Goal: Feedback & Contribution: Contribute content

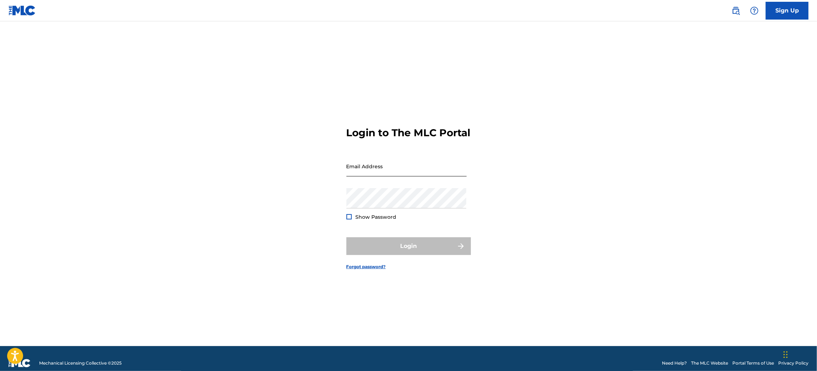
click at [412, 168] on input "Email Address" at bounding box center [406, 166] width 120 height 20
type input "[EMAIL_ADDRESS][DOMAIN_NAME]"
click at [358, 220] on span "Show Password" at bounding box center [376, 217] width 41 height 6
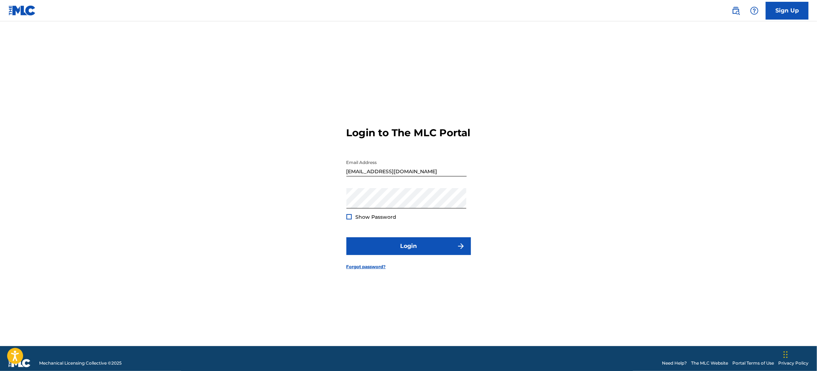
click at [350, 219] on div at bounding box center [348, 216] width 5 height 5
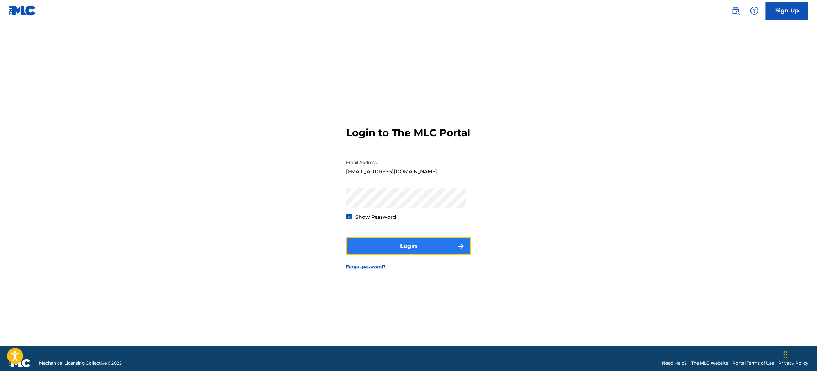
click at [415, 255] on button "Login" at bounding box center [408, 246] width 124 height 18
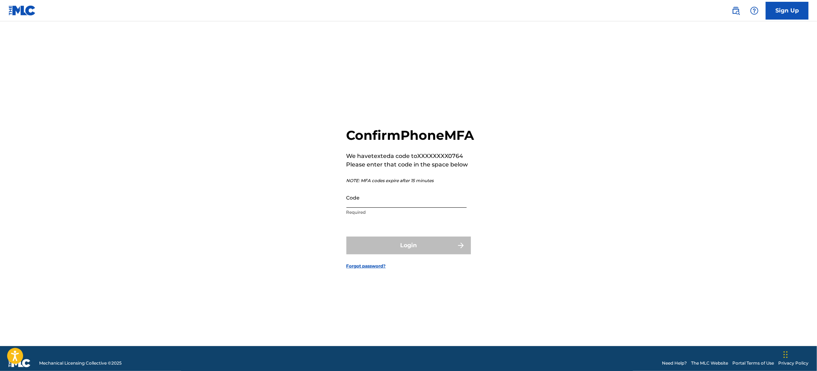
click at [398, 208] on input "Code" at bounding box center [406, 197] width 120 height 20
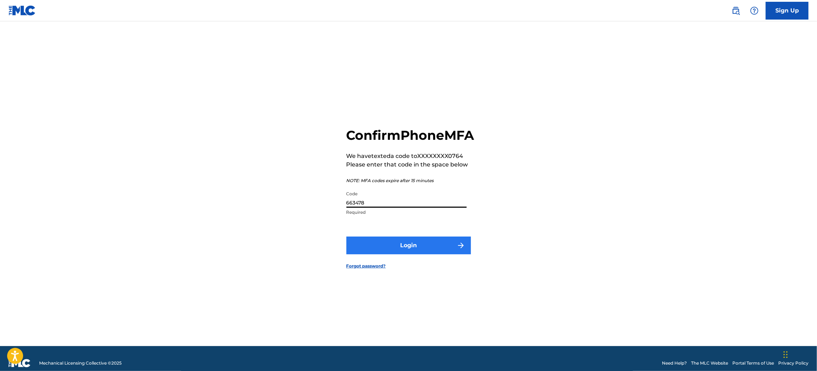
type input "663478"
click at [408, 254] on button "Login" at bounding box center [408, 246] width 124 height 18
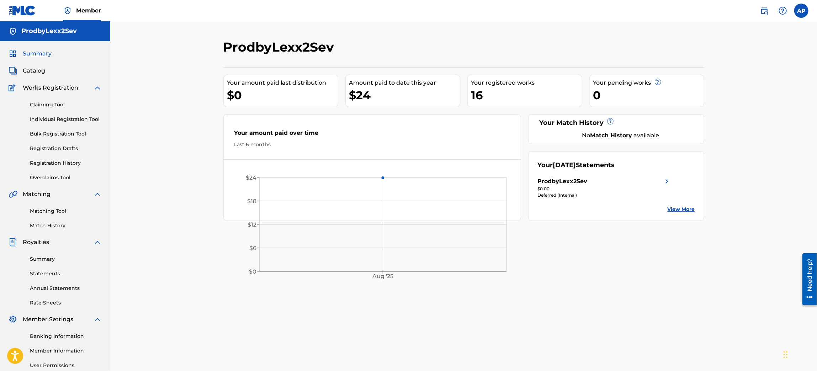
click at [687, 206] on link "View More" at bounding box center [681, 209] width 27 height 7
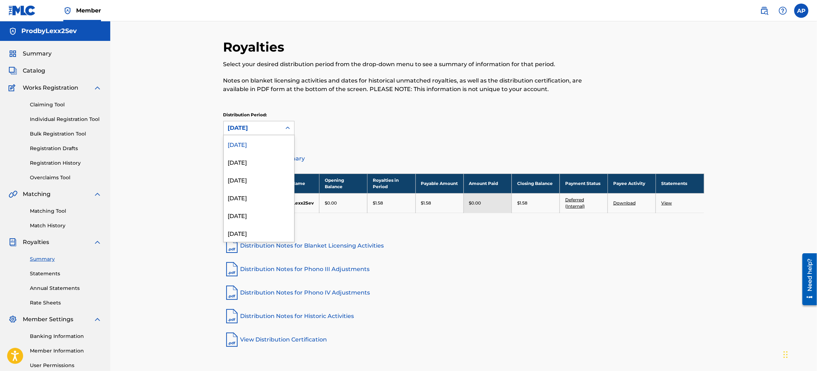
click at [274, 128] on div "[DATE]" at bounding box center [252, 128] width 49 height 9
click at [254, 164] on div "August 2025" at bounding box center [259, 162] width 70 height 18
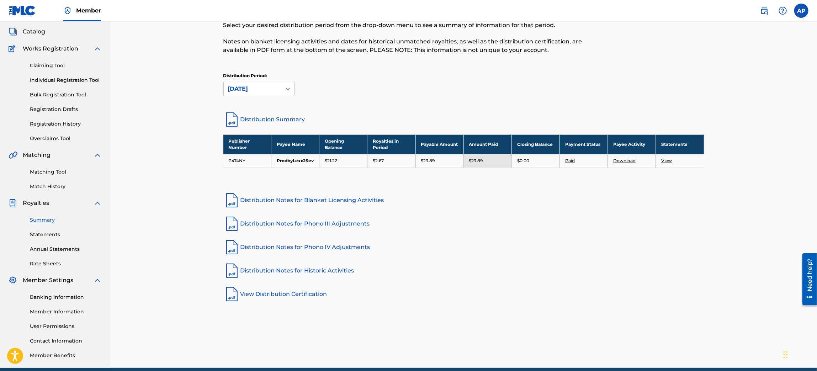
scroll to position [53, 0]
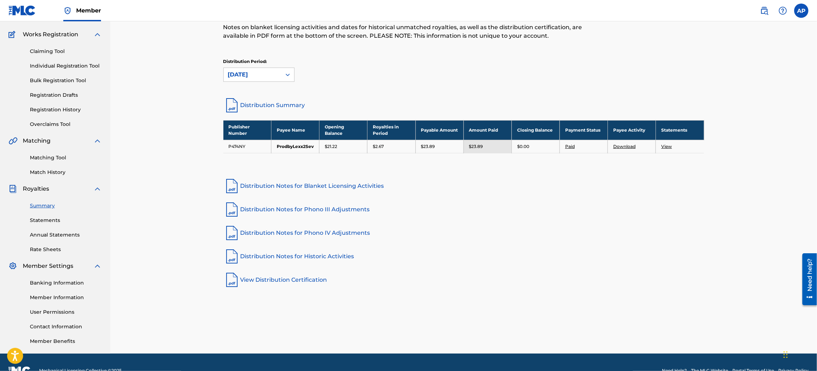
click at [432, 147] on p "$23.89" at bounding box center [428, 146] width 14 height 6
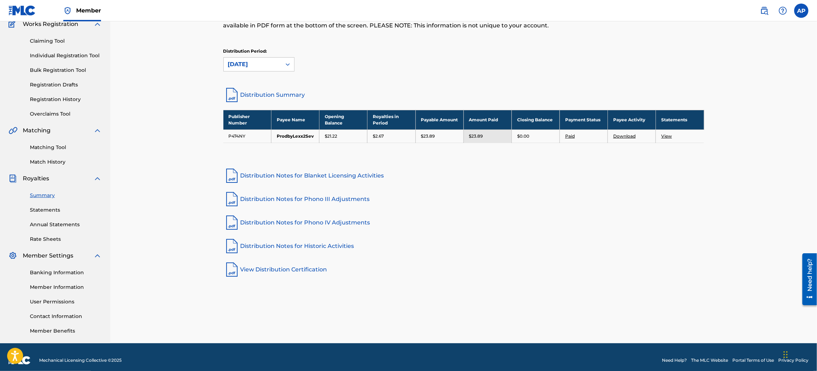
scroll to position [70, 0]
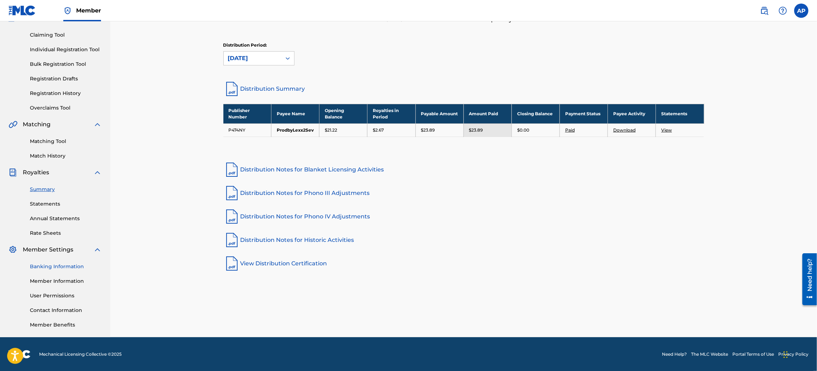
click at [67, 267] on link "Banking Information" at bounding box center [66, 266] width 72 height 7
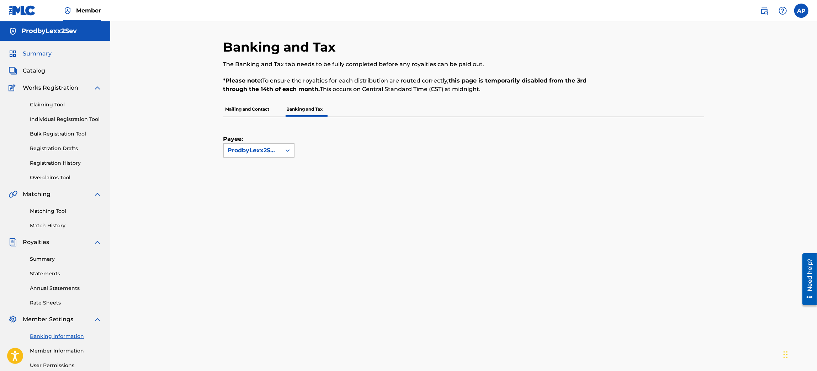
click at [48, 53] on span "Summary" at bounding box center [37, 53] width 29 height 9
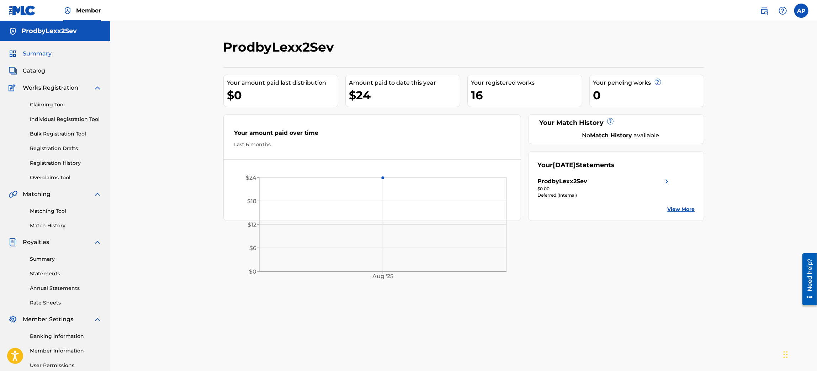
click at [365, 90] on div "$24" at bounding box center [404, 95] width 111 height 16
click at [677, 209] on link "View More" at bounding box center [681, 209] width 27 height 7
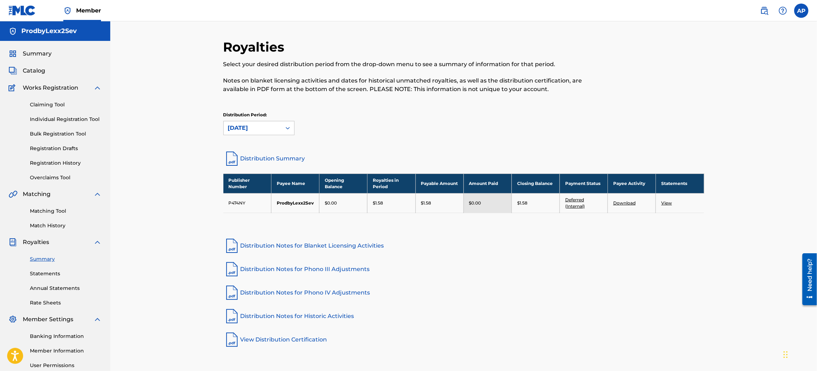
click at [668, 203] on link "View" at bounding box center [666, 202] width 11 height 5
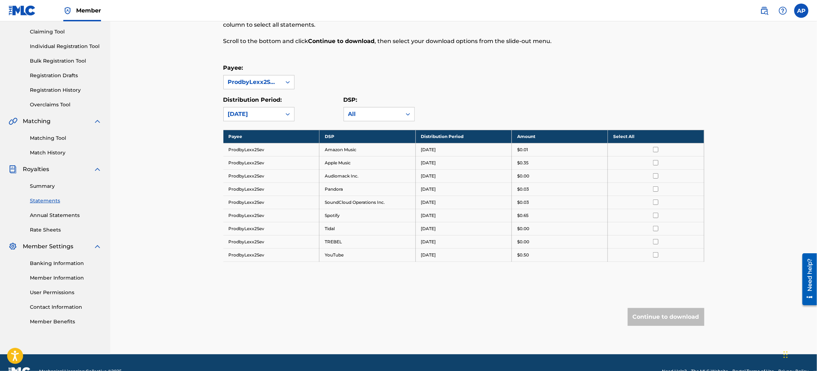
scroll to position [88, 0]
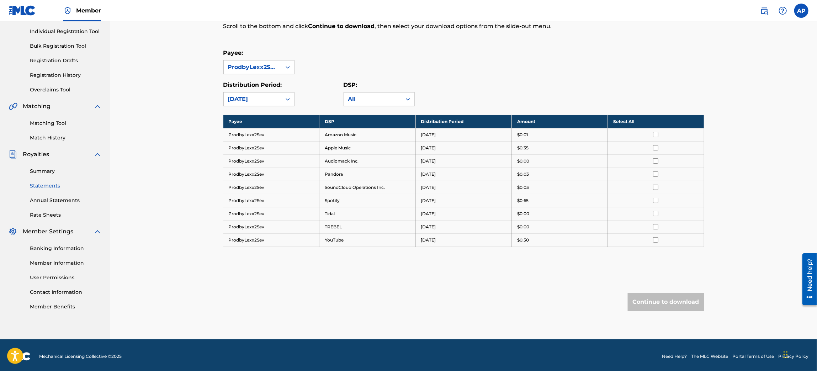
click at [634, 121] on th "Select All" at bounding box center [656, 121] width 96 height 13
click at [651, 300] on button "Continue to download" at bounding box center [666, 302] width 76 height 18
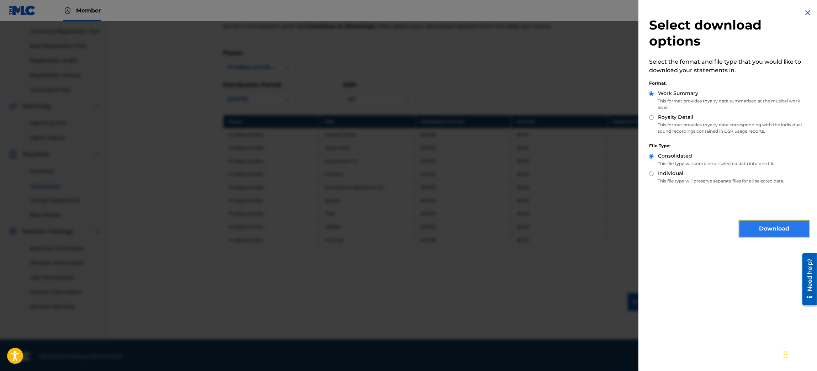
click at [762, 229] on button "Download" at bounding box center [774, 229] width 71 height 18
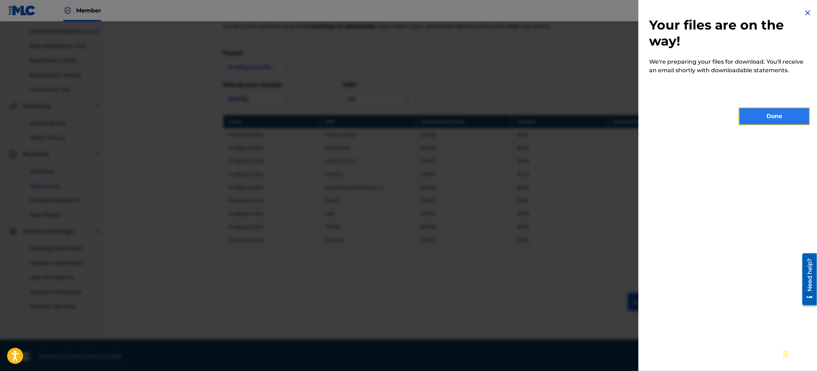
click at [757, 118] on button "Done" at bounding box center [774, 116] width 71 height 18
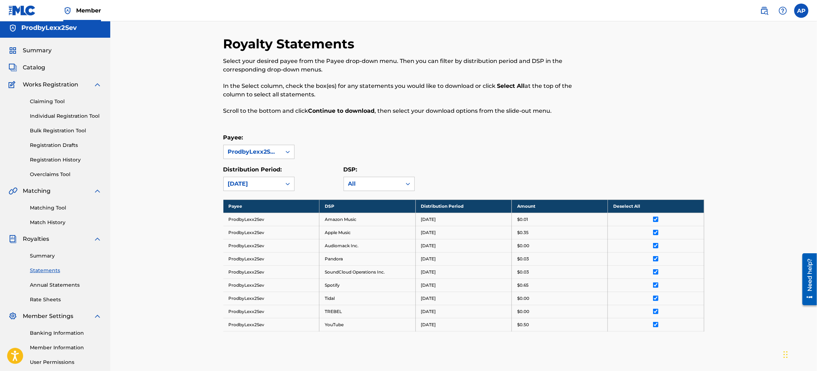
scroll to position [0, 0]
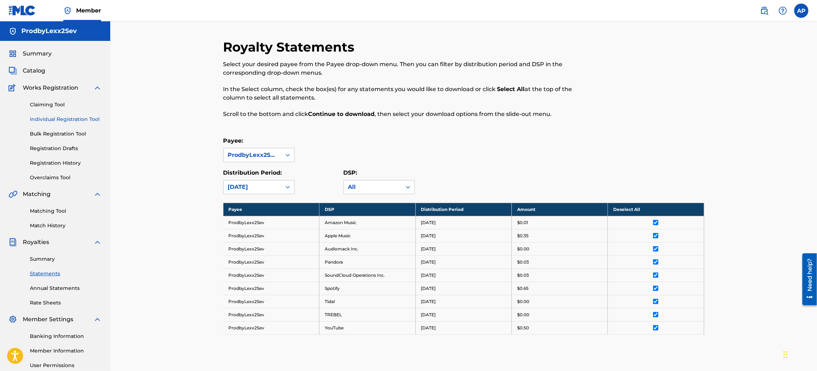
click at [71, 119] on link "Individual Registration Tool" at bounding box center [66, 119] width 72 height 7
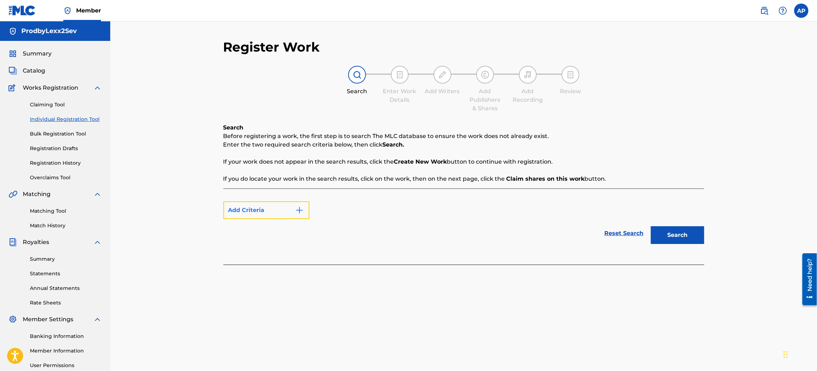
click at [272, 209] on button "Add Criteria" at bounding box center [266, 210] width 86 height 18
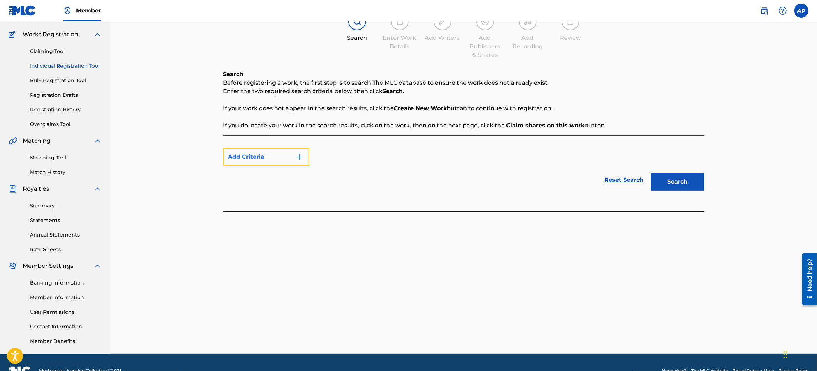
click at [304, 155] on button "Add Criteria" at bounding box center [266, 157] width 86 height 18
click at [257, 159] on button "Add Criteria" at bounding box center [266, 157] width 86 height 18
click at [257, 159] on div "Max Criteria Reached" at bounding box center [266, 157] width 86 height 18
click at [449, 166] on div "Reset Search Search" at bounding box center [463, 180] width 481 height 28
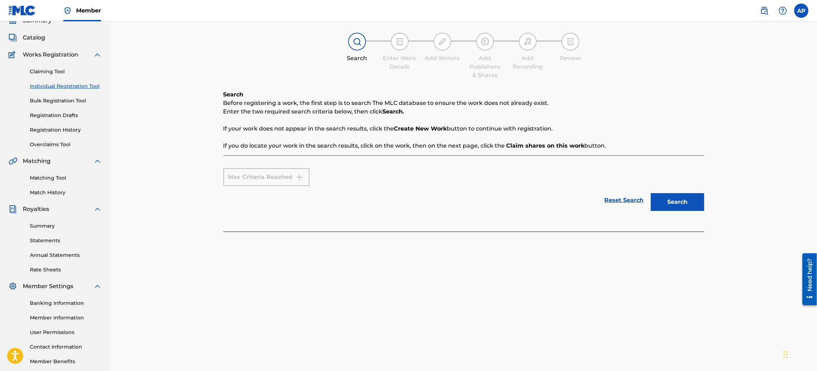
scroll to position [0, 0]
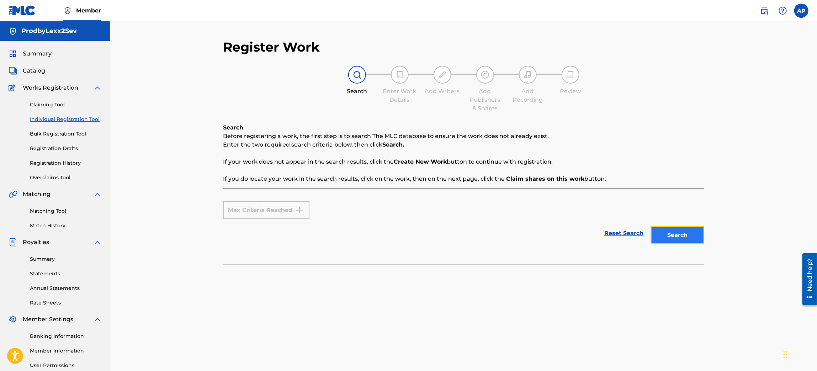
click at [690, 233] on button "Search" at bounding box center [677, 235] width 53 height 18
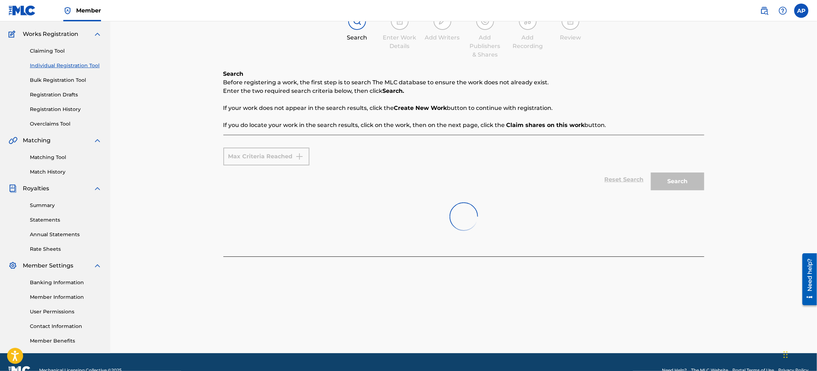
scroll to position [70, 0]
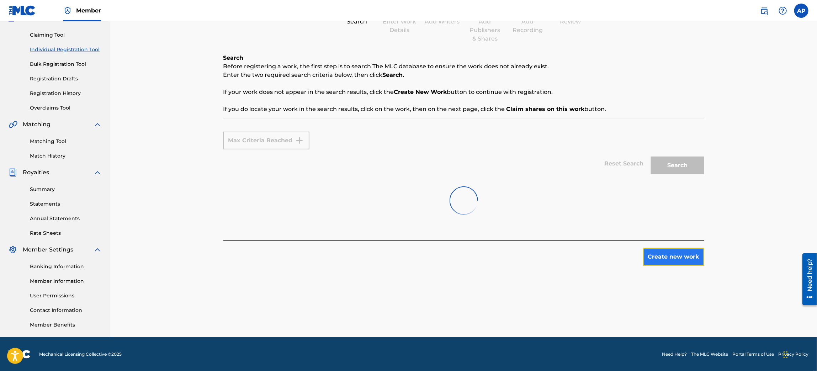
click at [692, 254] on button "Create new work" at bounding box center [673, 257] width 61 height 18
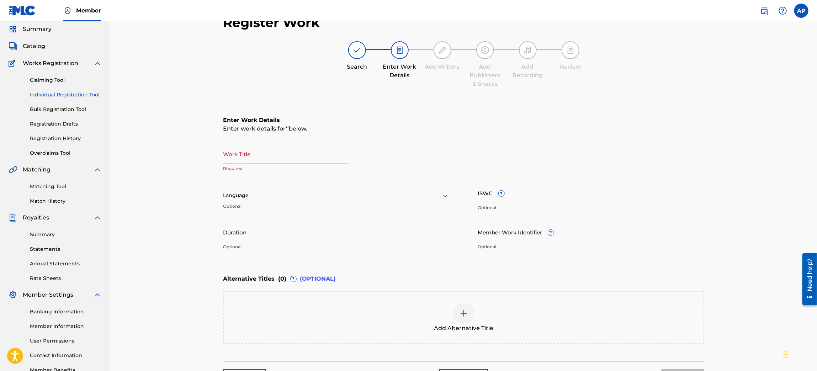
scroll to position [0, 0]
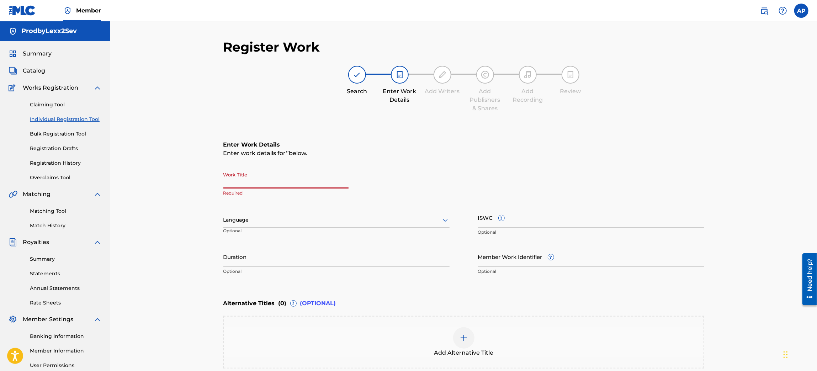
click at [290, 184] on input "Work Title" at bounding box center [285, 178] width 125 height 20
click at [33, 69] on span "Catalog" at bounding box center [34, 71] width 22 height 9
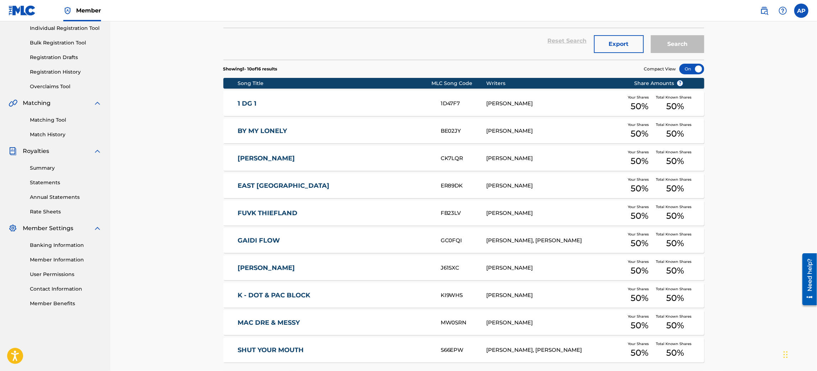
scroll to position [107, 0]
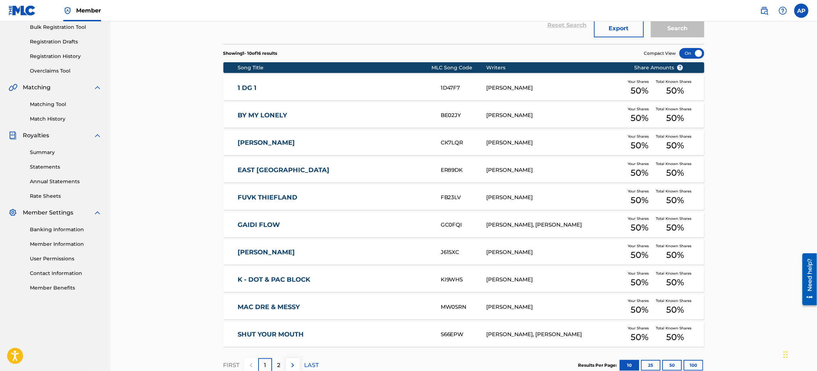
click at [274, 116] on link "BY MY LONELY" at bounding box center [335, 115] width 194 height 8
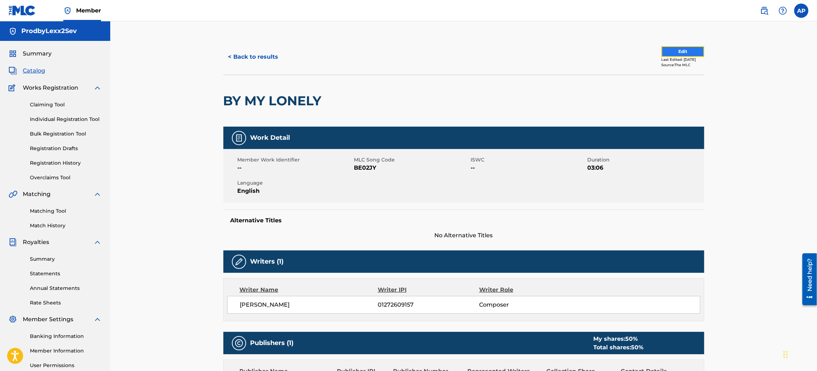
click at [673, 50] on button "Edit" at bounding box center [683, 51] width 43 height 11
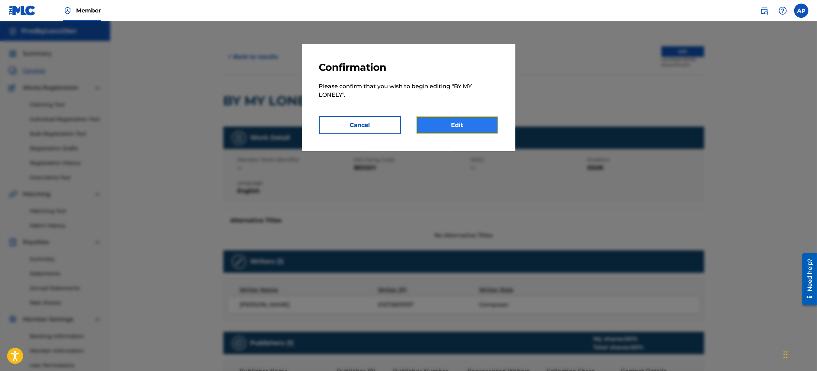
click at [454, 120] on link "Edit" at bounding box center [458, 125] width 82 height 18
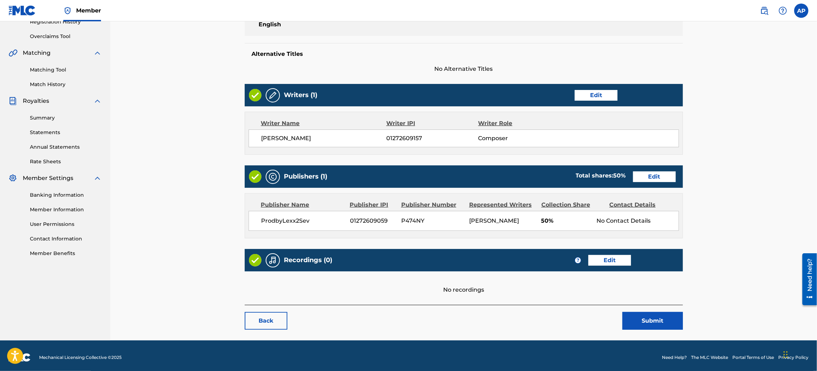
scroll to position [144, 0]
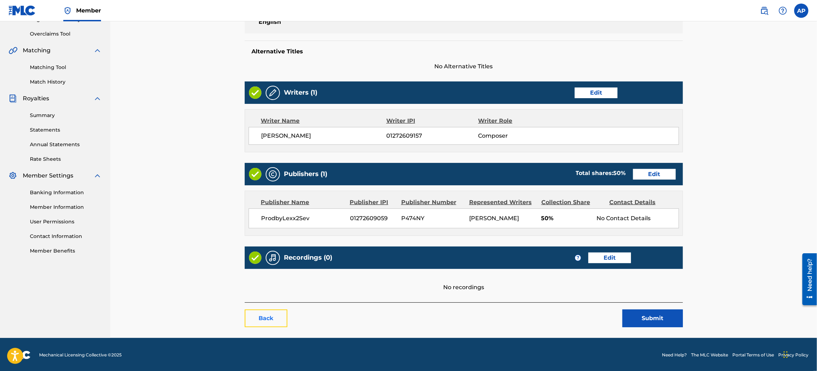
click at [267, 312] on link "Back" at bounding box center [266, 318] width 43 height 18
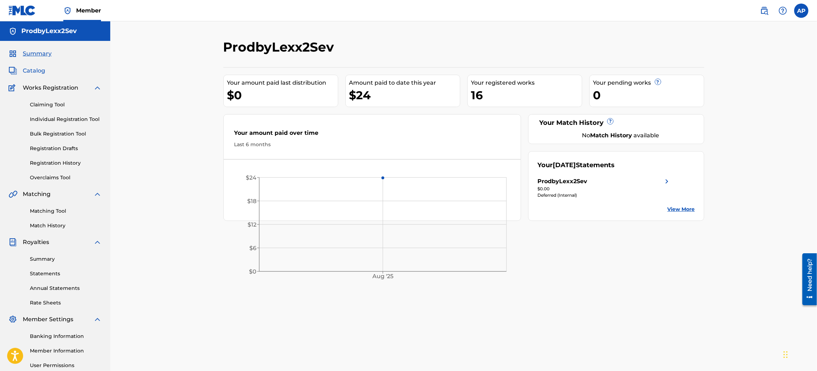
click at [35, 74] on span "Catalog" at bounding box center [34, 71] width 22 height 9
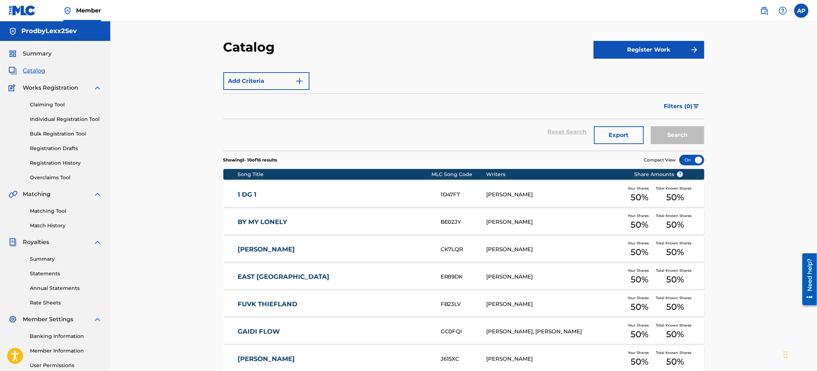
scroll to position [153, 0]
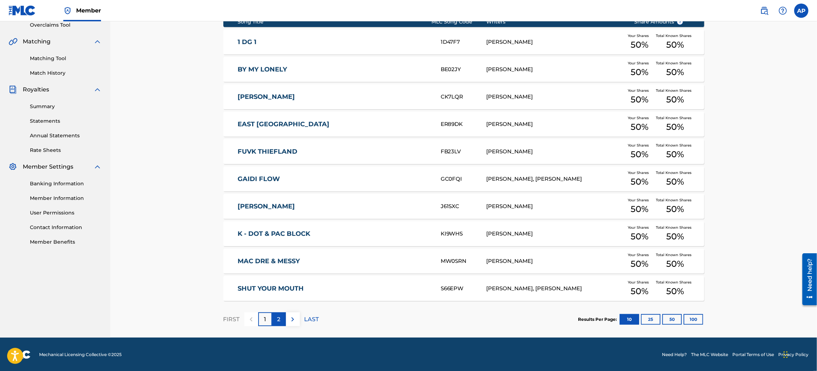
click at [281, 323] on div "2" at bounding box center [279, 319] width 14 height 14
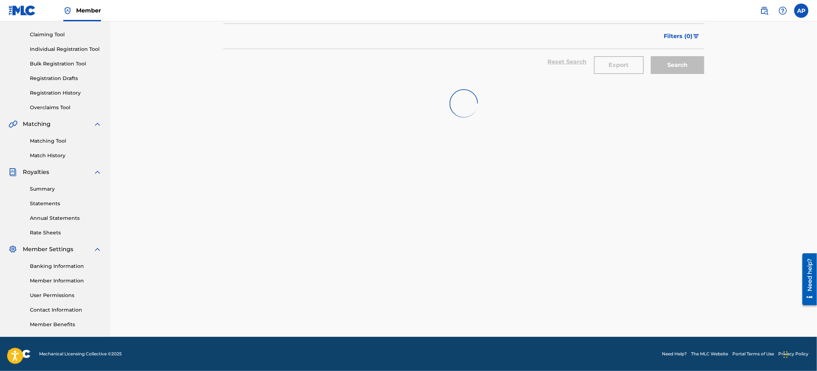
scroll to position [70, 0]
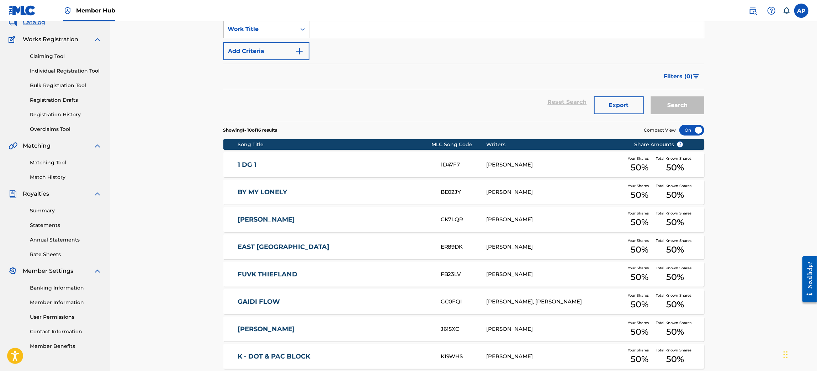
scroll to position [11, 0]
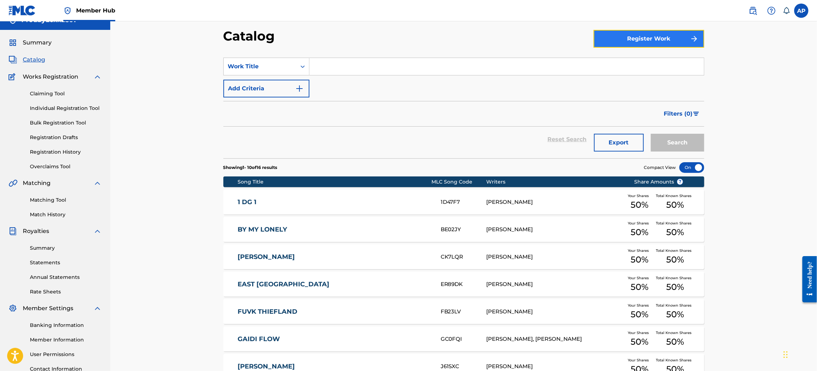
click at [666, 43] on button "Register Work" at bounding box center [649, 39] width 111 height 18
click at [616, 79] on link "By File Upload" at bounding box center [649, 78] width 111 height 17
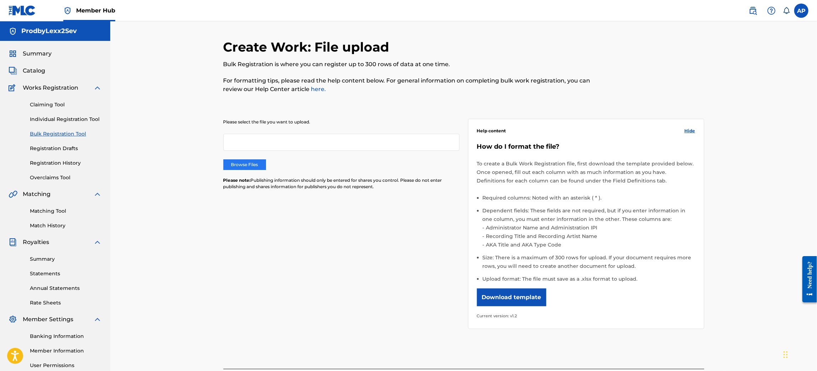
click at [256, 163] on label "Browse Files" at bounding box center [244, 164] width 43 height 11
click at [0, 0] on input "Browse Files" at bounding box center [0, 0] width 0 height 0
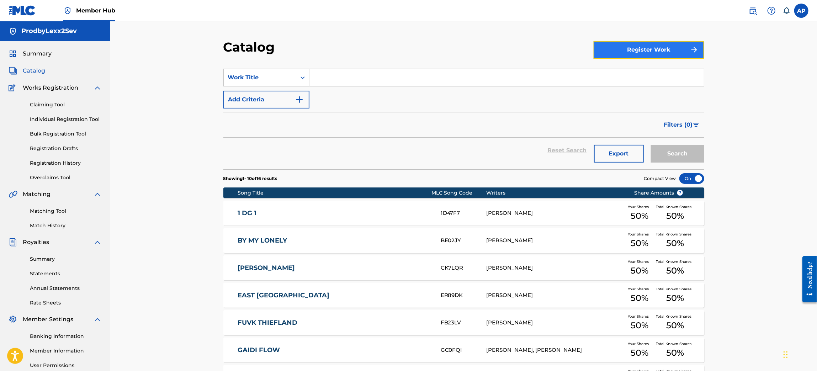
click at [646, 50] on button "Register Work" at bounding box center [649, 50] width 111 height 18
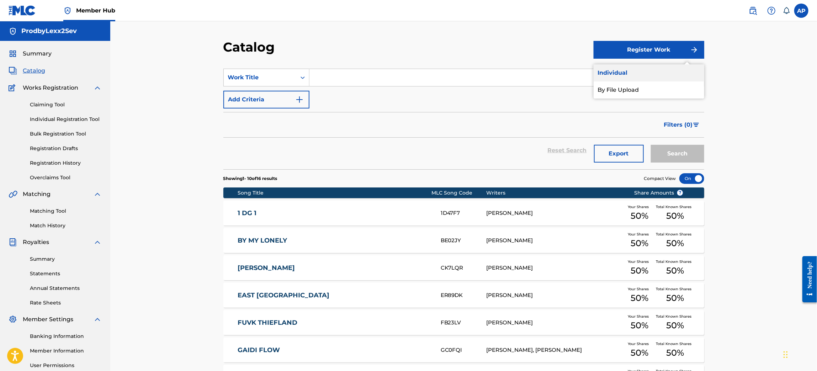
click at [604, 74] on link "Individual" at bounding box center [649, 72] width 111 height 17
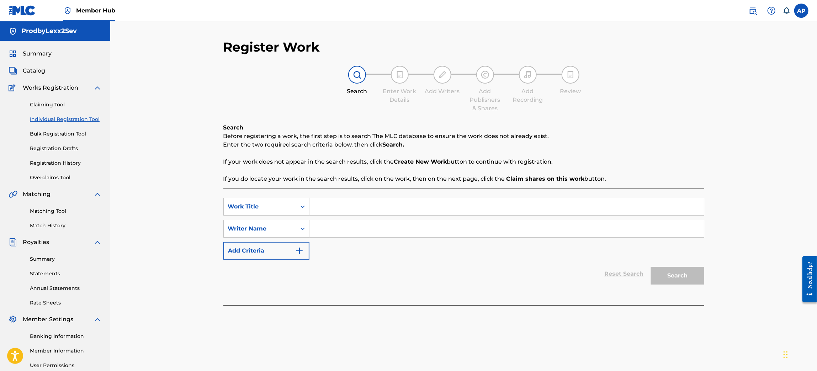
click at [351, 208] on input "Search Form" at bounding box center [506, 206] width 394 height 17
paste input "Happy [DATE] (ສະບາຍດີປີໃຫມ່)"
type input "Happy [DATE] (ສະບາຍດີປີໃຫມ່)"
click at [347, 225] on input "Search Form" at bounding box center [506, 228] width 394 height 17
type input "ProdbyLexx2Sev"
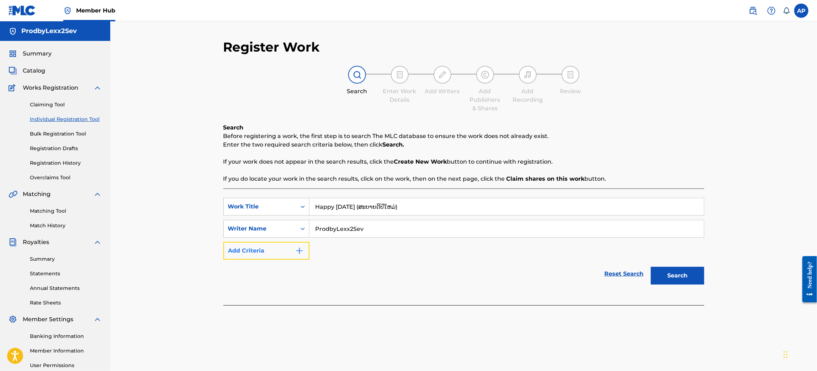
click at [304, 254] on button "Add Criteria" at bounding box center [266, 251] width 86 height 18
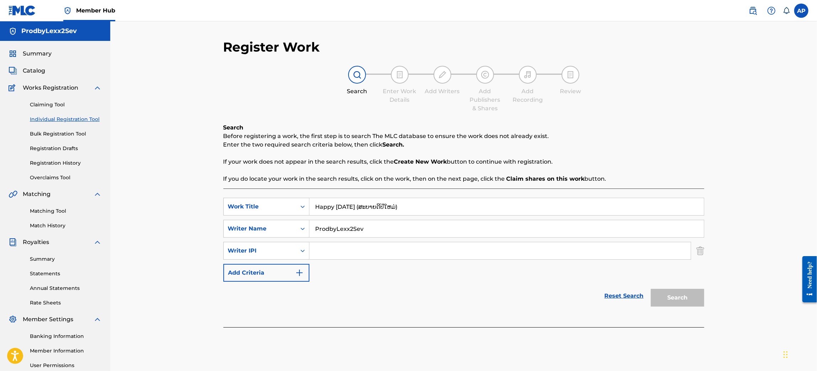
click at [332, 248] on input "Search Form" at bounding box center [499, 250] width 381 height 17
type input "1272609059"
click at [675, 300] on button "Search" at bounding box center [677, 298] width 53 height 18
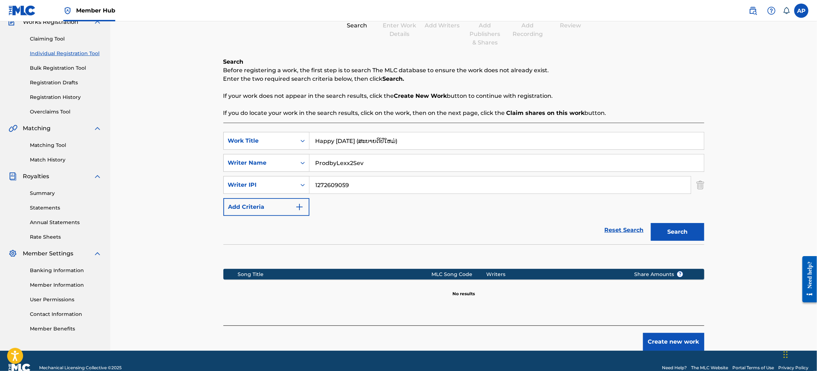
scroll to position [79, 0]
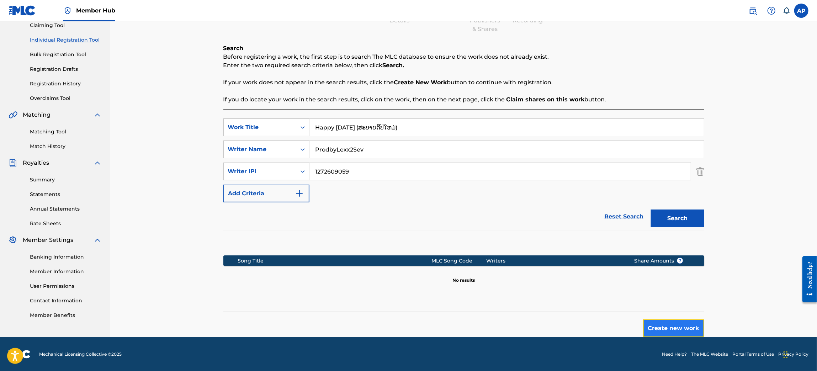
click at [676, 333] on button "Create new work" at bounding box center [673, 328] width 61 height 18
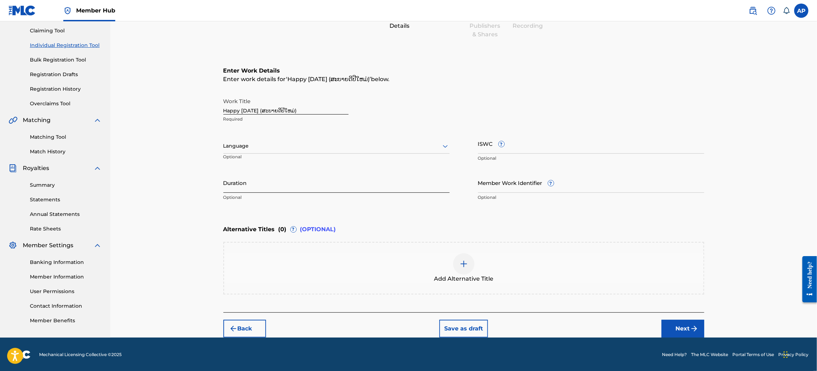
click at [297, 182] on input "Duration" at bounding box center [336, 183] width 226 height 20
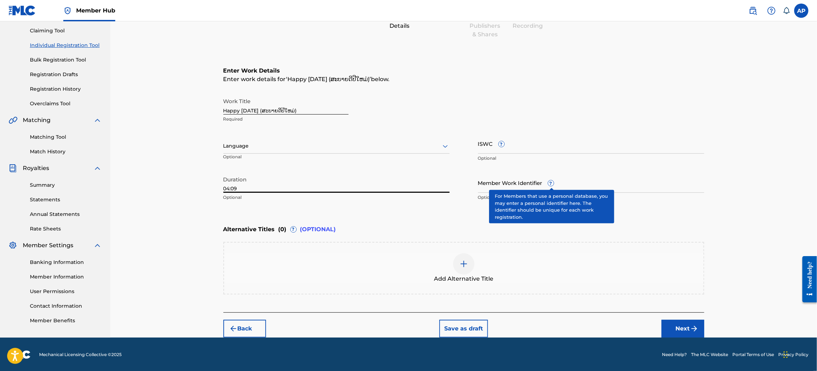
type input "04:09"
click at [552, 181] on span "?" at bounding box center [551, 183] width 6 height 6
click at [552, 181] on input "Member Work Identifier ?" at bounding box center [591, 183] width 226 height 20
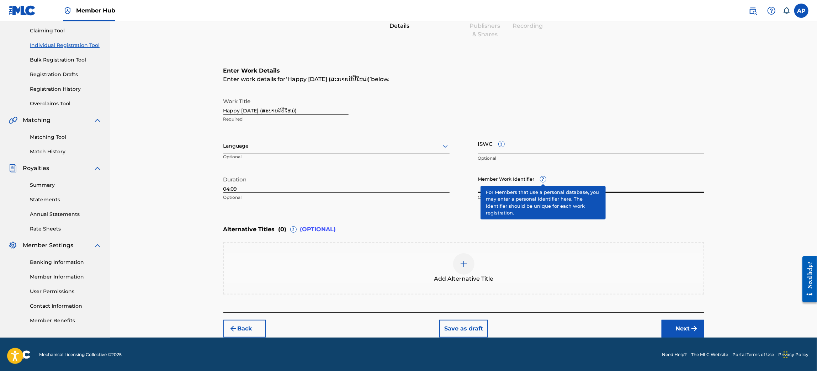
click at [544, 179] on div "Member Work Identifier ? Optional" at bounding box center [591, 189] width 226 height 32
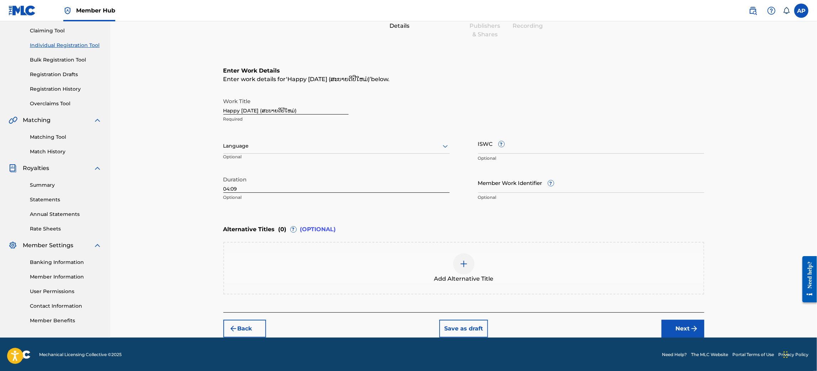
click at [465, 265] on img at bounding box center [464, 264] width 9 height 9
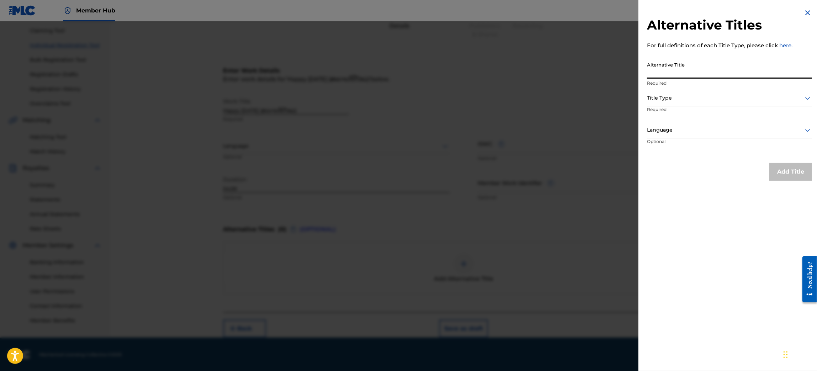
click at [701, 73] on input "Alternative Title" at bounding box center [729, 68] width 165 height 20
paste input "Happy [DATE] (ສະບາຍດີປີໃຫມ່)"
type input "Happy [DATE]"
click at [690, 110] on p "Required" at bounding box center [674, 114] width 54 height 16
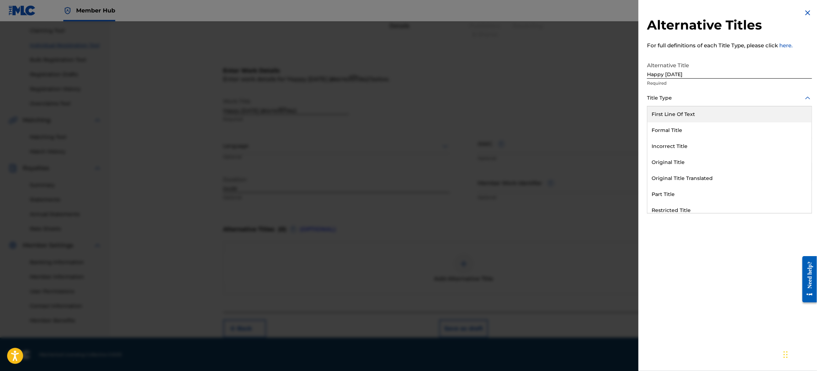
click at [694, 100] on div at bounding box center [729, 98] width 165 height 9
click at [672, 193] on div "Part Title" at bounding box center [729, 194] width 164 height 16
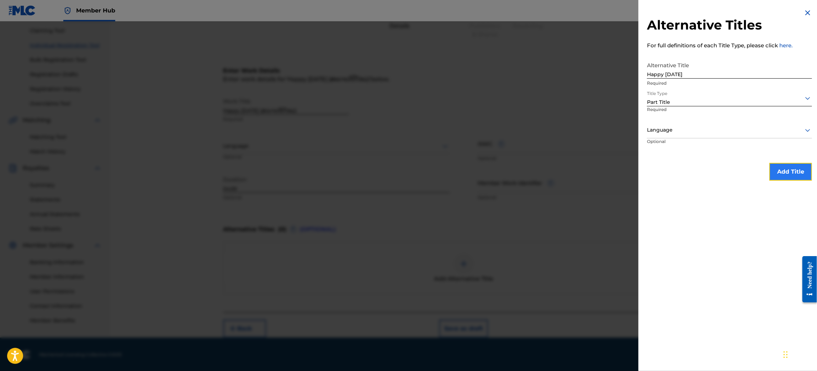
click at [786, 168] on button "Add Title" at bounding box center [790, 172] width 43 height 18
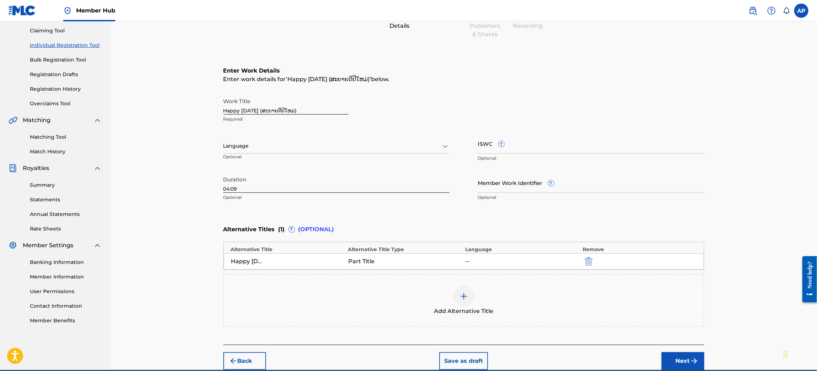
scroll to position [106, 0]
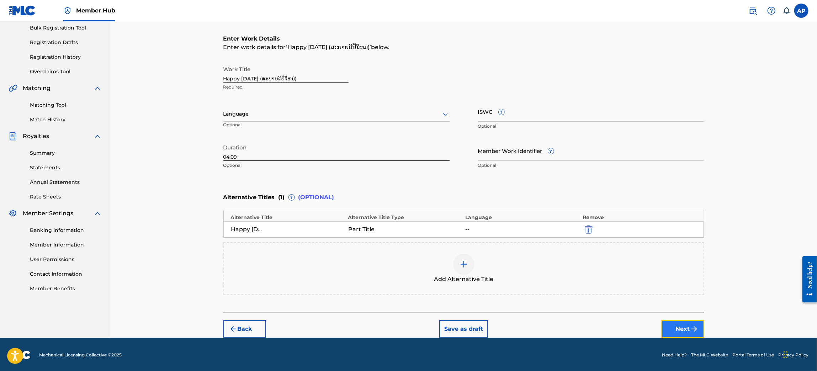
click at [680, 330] on button "Next" at bounding box center [683, 329] width 43 height 18
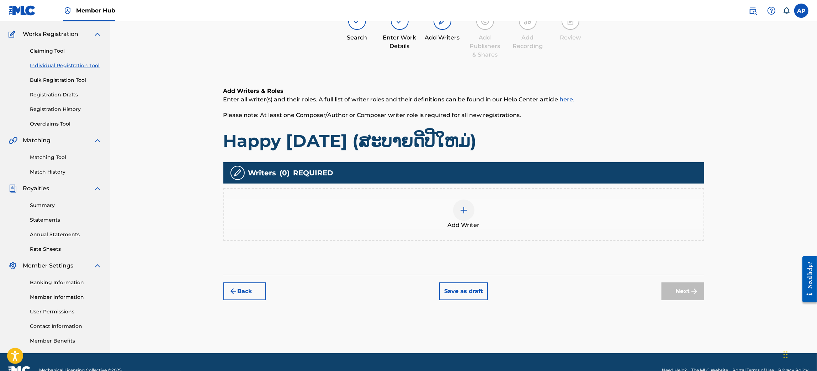
scroll to position [70, 0]
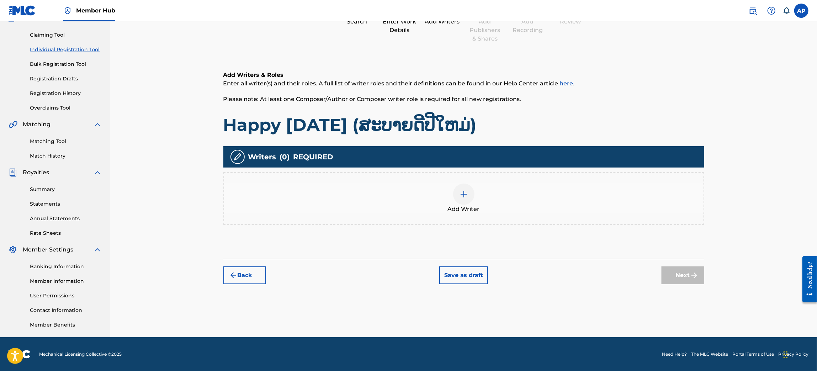
click at [473, 192] on div at bounding box center [463, 194] width 21 height 21
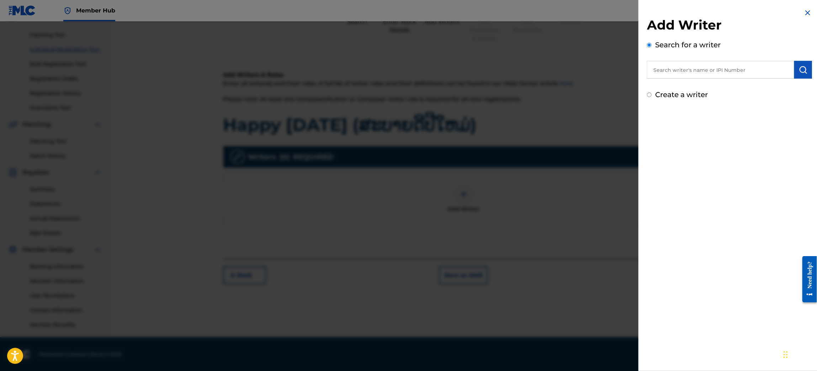
click at [694, 67] on input "text" at bounding box center [720, 70] width 147 height 18
type input "prodbylexx2sev"
click at [799, 74] on img "submit" at bounding box center [803, 69] width 9 height 9
click at [785, 66] on img at bounding box center [785, 69] width 9 height 9
click at [763, 61] on input "text" at bounding box center [720, 70] width 147 height 18
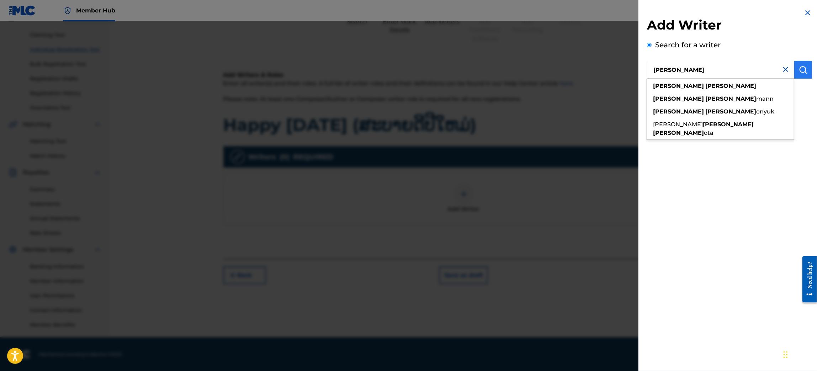
type input "[PERSON_NAME]"
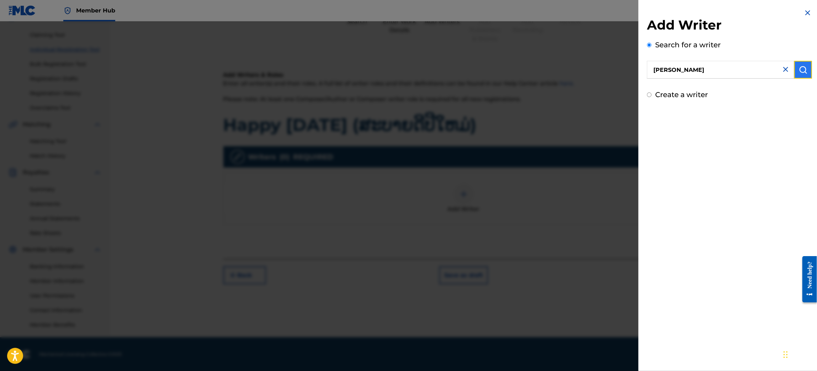
click at [797, 65] on button "submit" at bounding box center [803, 70] width 18 height 18
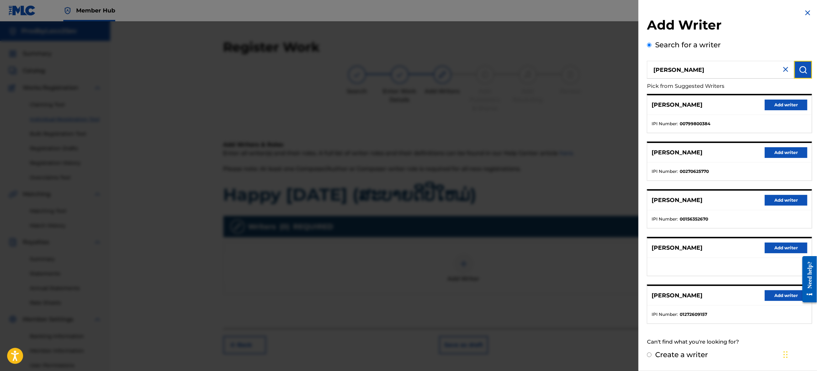
scroll to position [0, 0]
click at [771, 291] on button "Add writer" at bounding box center [786, 295] width 43 height 11
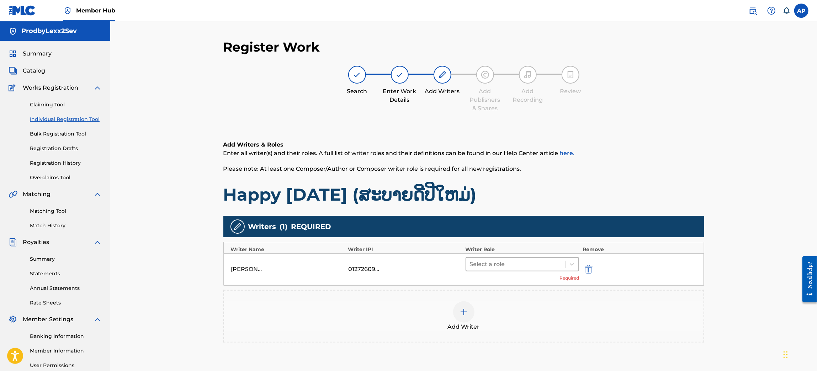
click at [503, 262] on div at bounding box center [516, 264] width 92 height 10
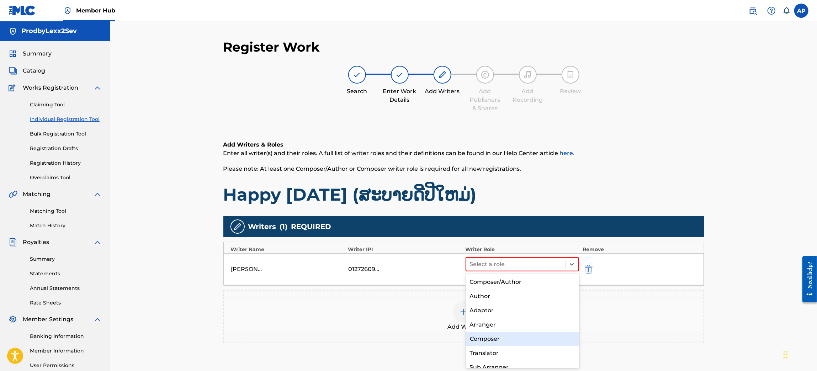
click at [498, 338] on div "Composer" at bounding box center [523, 339] width 114 height 14
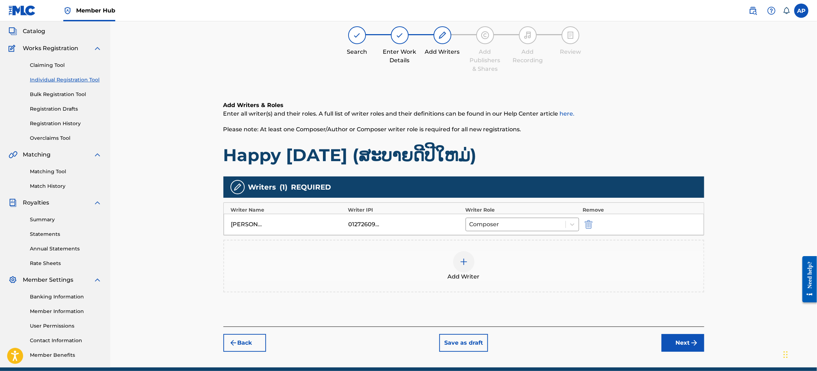
scroll to position [70, 0]
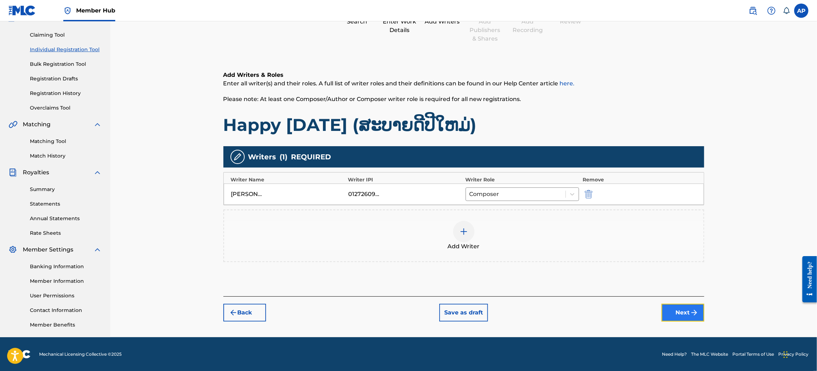
click at [678, 308] on button "Next" at bounding box center [683, 313] width 43 height 18
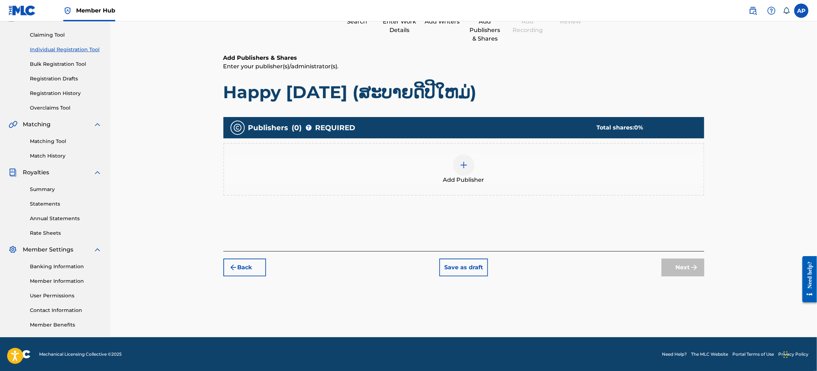
scroll to position [32, 0]
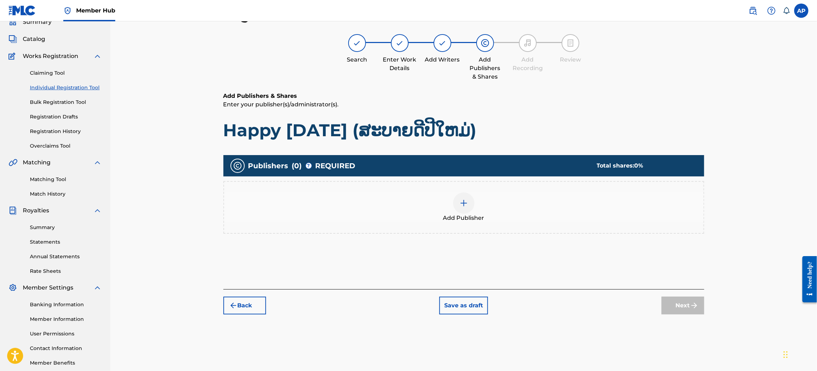
click at [454, 195] on div "Add Publisher" at bounding box center [463, 207] width 479 height 30
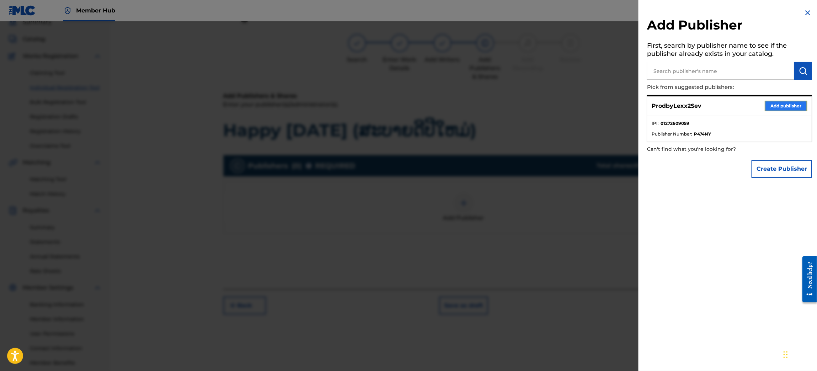
click at [789, 106] on button "Add publisher" at bounding box center [786, 106] width 43 height 11
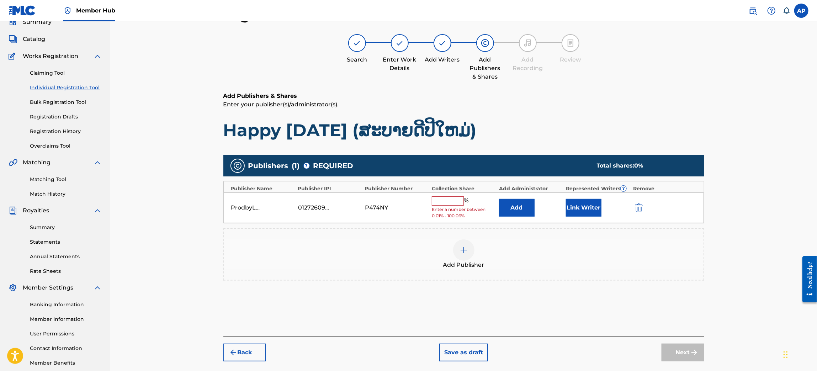
click at [452, 201] on input "text" at bounding box center [448, 200] width 32 height 9
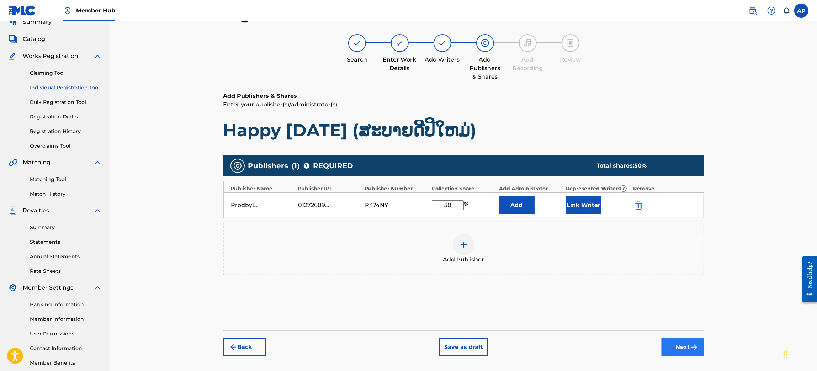
type input "50"
click at [675, 343] on button "Next" at bounding box center [683, 347] width 43 height 18
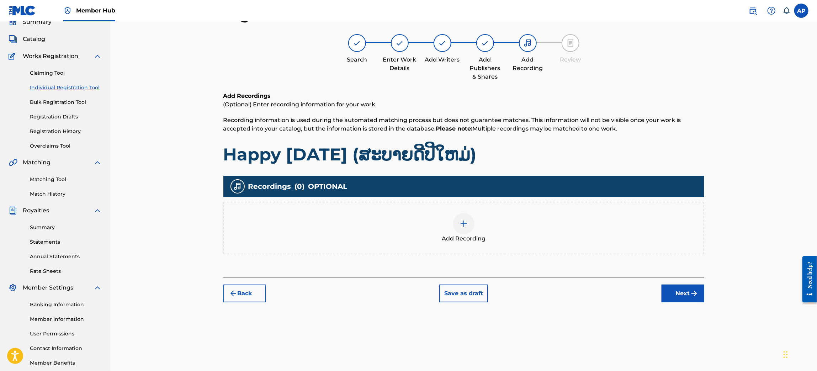
click at [477, 223] on div "Add Recording" at bounding box center [463, 228] width 479 height 30
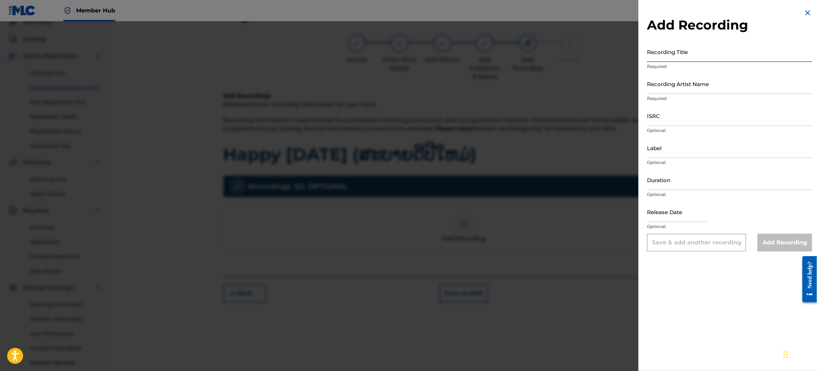
click at [692, 53] on input "Recording Title" at bounding box center [729, 52] width 165 height 20
paste input "Happy [DATE] (ສະບາຍດີປີໃຫມ່)"
type input "Happy [DATE] (ສະບາຍດີປີໃຫມ່)"
click at [705, 84] on input "Recording Artist Name" at bounding box center [729, 84] width 165 height 20
click at [668, 120] on input "ISRC" at bounding box center [729, 116] width 165 height 20
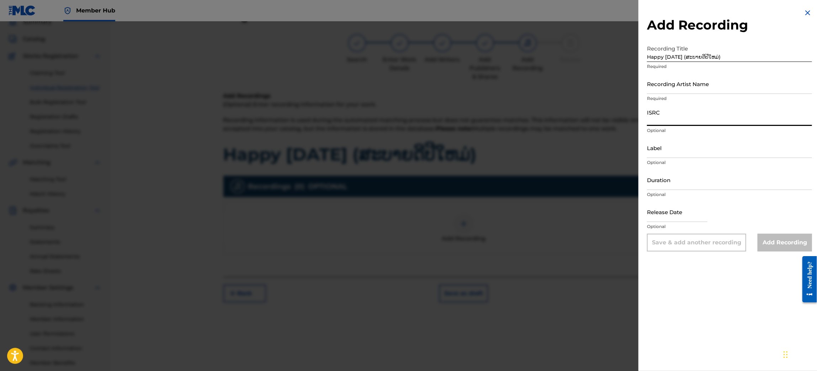
paste input "FR96X2569402"
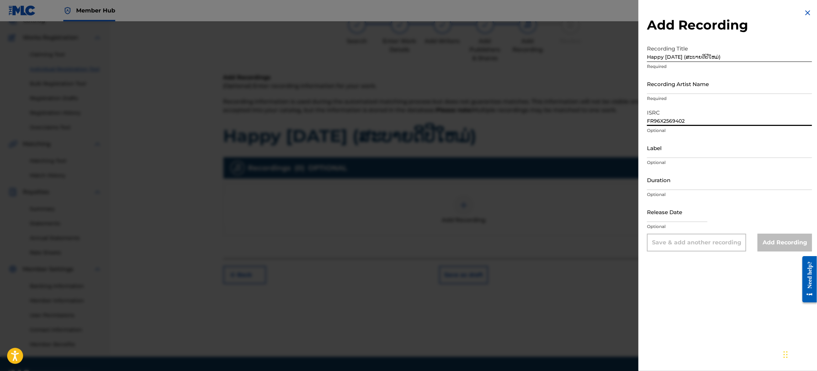
scroll to position [53, 0]
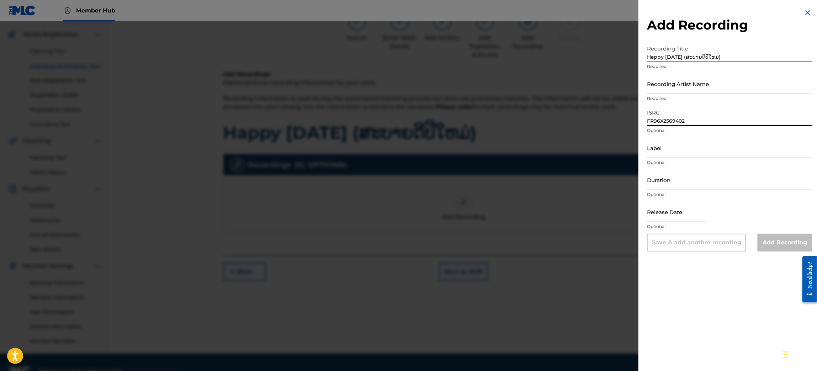
type input "FR96X2569402"
click at [594, 221] on div at bounding box center [408, 206] width 817 height 371
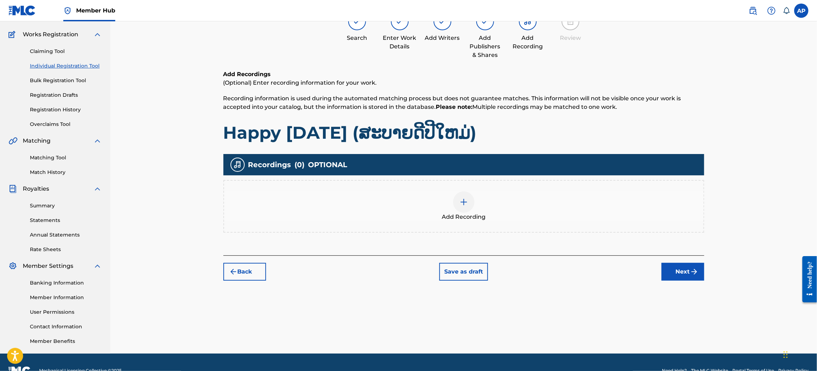
click at [456, 202] on div at bounding box center [463, 201] width 21 height 21
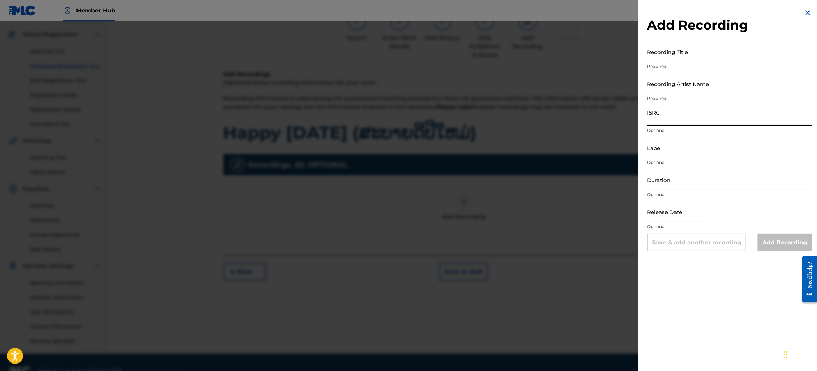
paste input "FR96X2569402"
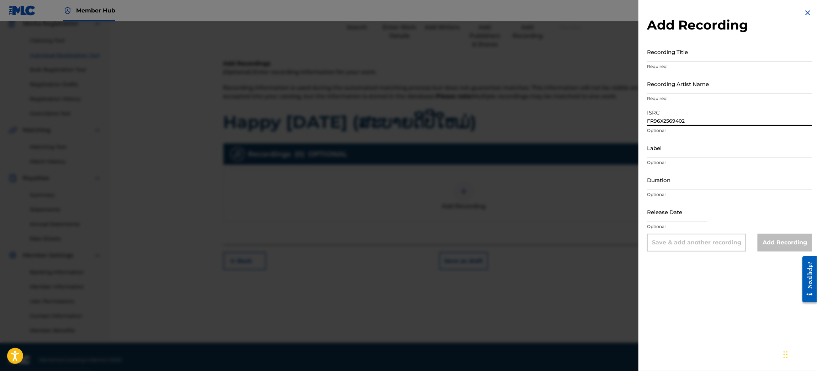
scroll to position [70, 0]
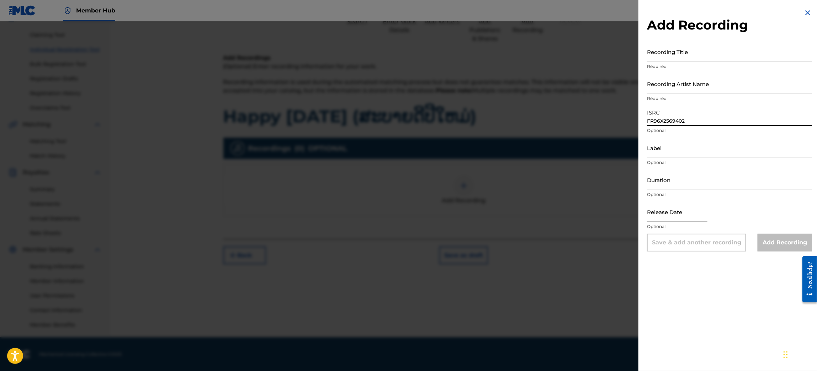
type input "FR96X2569402"
click at [676, 213] on input "text" at bounding box center [677, 212] width 60 height 20
select select "8"
select select "2025"
click at [633, 246] on div at bounding box center [408, 206] width 817 height 371
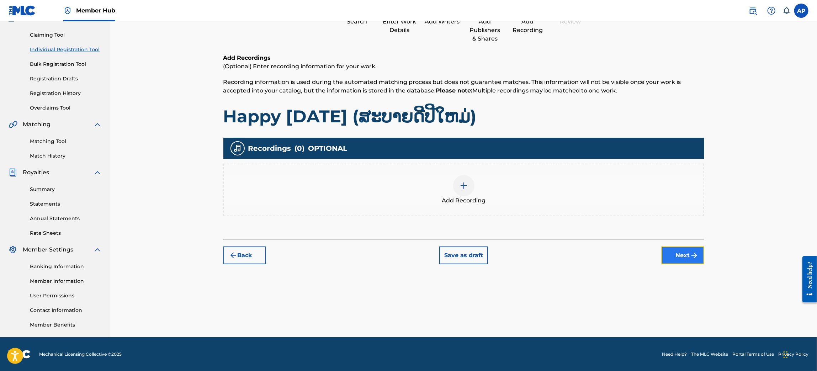
click at [695, 253] on img "submit" at bounding box center [694, 255] width 9 height 9
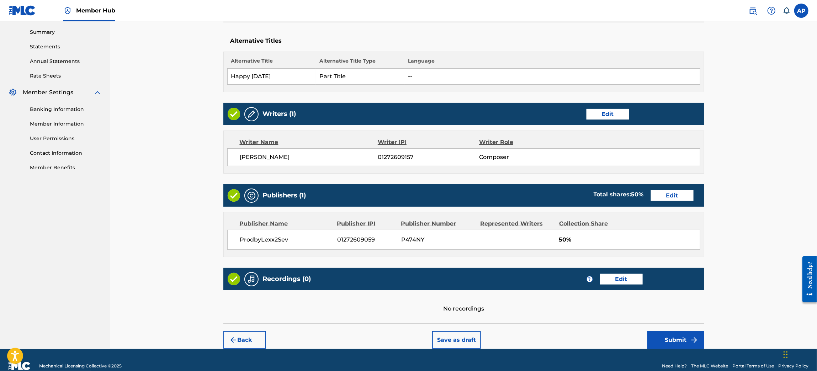
scroll to position [237, 0]
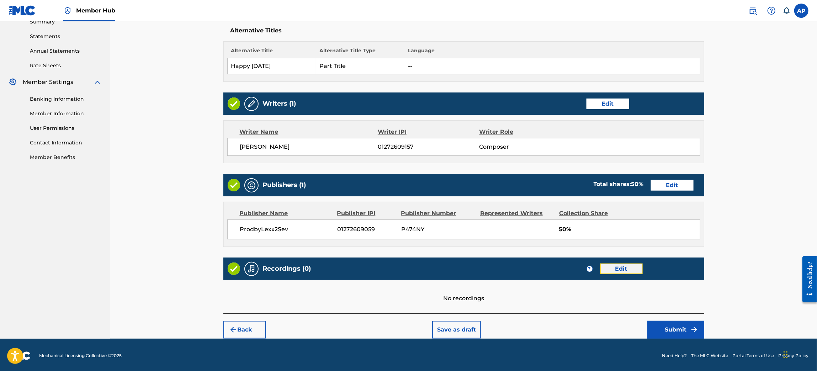
click at [624, 269] on button "Edit" at bounding box center [621, 269] width 43 height 11
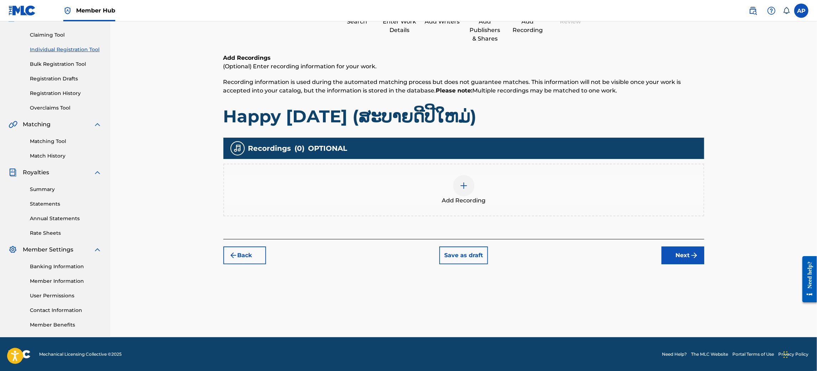
click at [465, 192] on div at bounding box center [463, 185] width 21 height 21
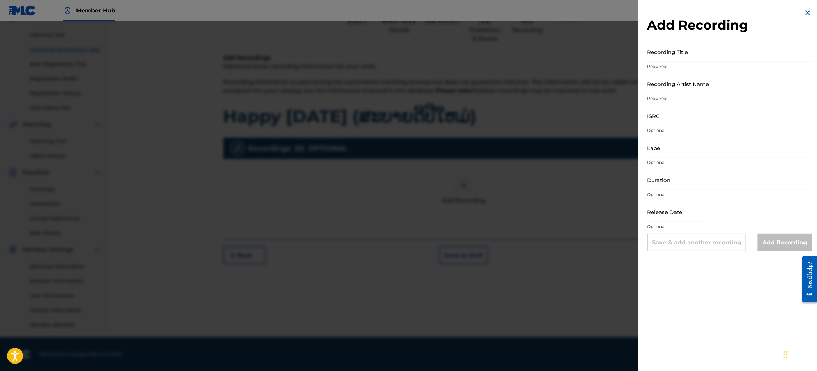
click at [705, 56] on input "Recording Title" at bounding box center [729, 52] width 165 height 20
drag, startPoint x: 705, startPoint y: 56, endPoint x: 781, endPoint y: 185, distance: 149.8
click at [781, 185] on input "Duration" at bounding box center [729, 180] width 165 height 20
click at [684, 119] on input "ISRC" at bounding box center [729, 116] width 165 height 20
paste input "FR96X2569402"
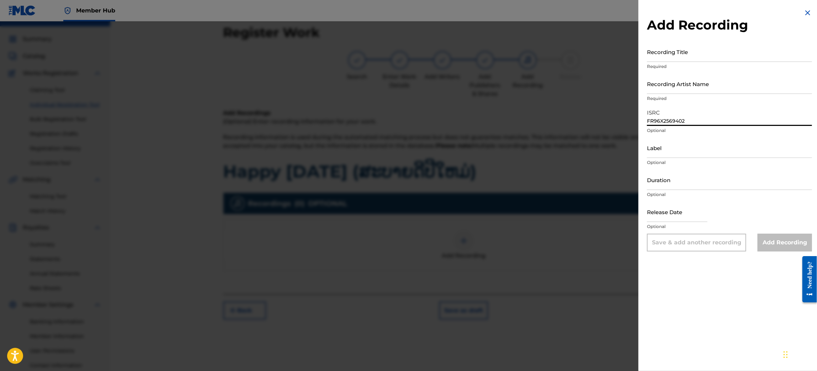
scroll to position [0, 0]
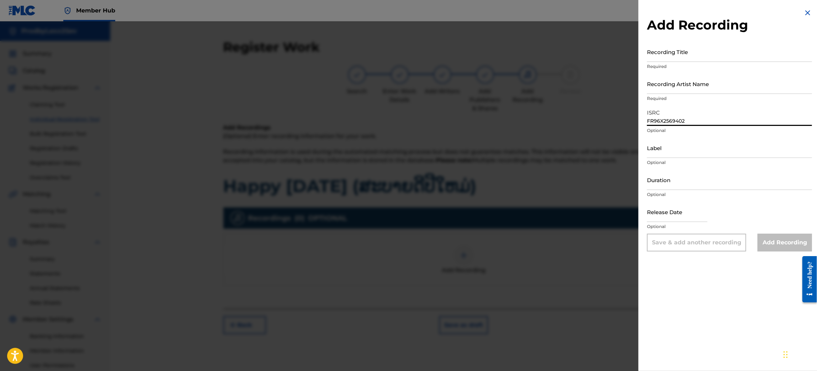
type input "FR96X2569402"
click at [716, 247] on div "Save & add another recording" at bounding box center [696, 243] width 99 height 18
click at [665, 217] on input "text" at bounding box center [677, 212] width 60 height 20
select select "8"
select select "2025"
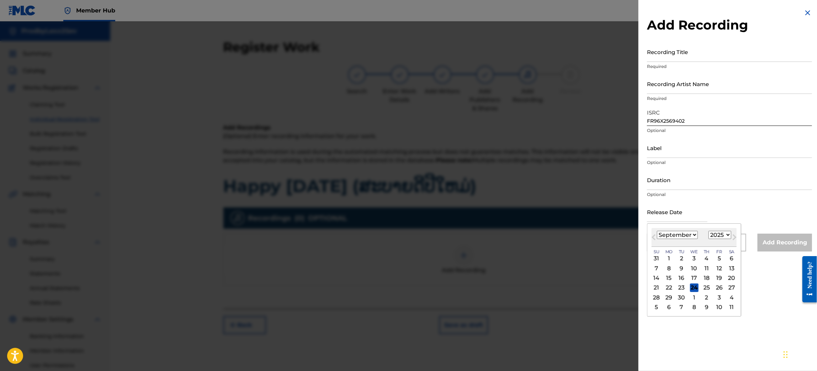
click at [694, 234] on select "January February March April May June July August September October November De…" at bounding box center [677, 235] width 41 height 8
select select "3"
click at [657, 231] on select "January February March April May June July August September October November De…" at bounding box center [677, 235] width 41 height 8
click at [723, 258] on div "4" at bounding box center [719, 258] width 9 height 9
type input "[DATE]"
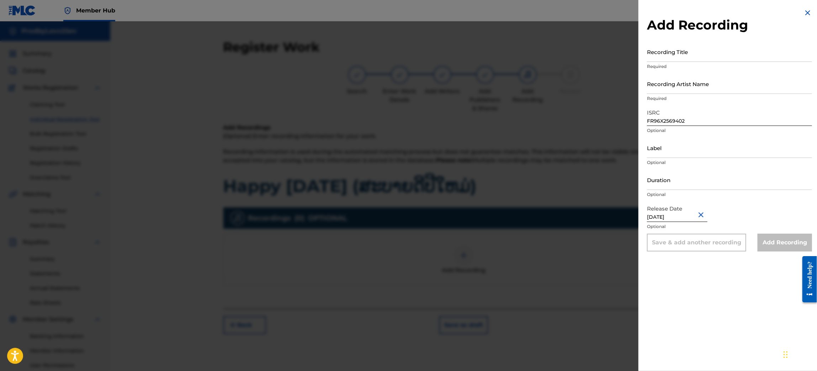
select select "3"
select select "2025"
click at [706, 54] on input "Recording Title" at bounding box center [729, 52] width 165 height 20
click at [807, 13] on img at bounding box center [808, 13] width 9 height 9
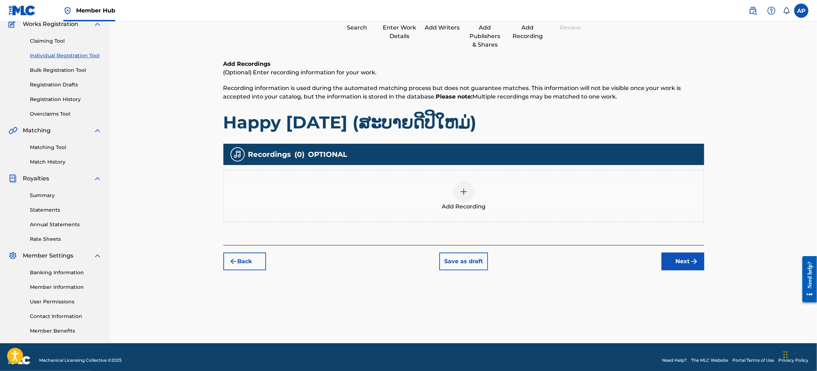
scroll to position [70, 0]
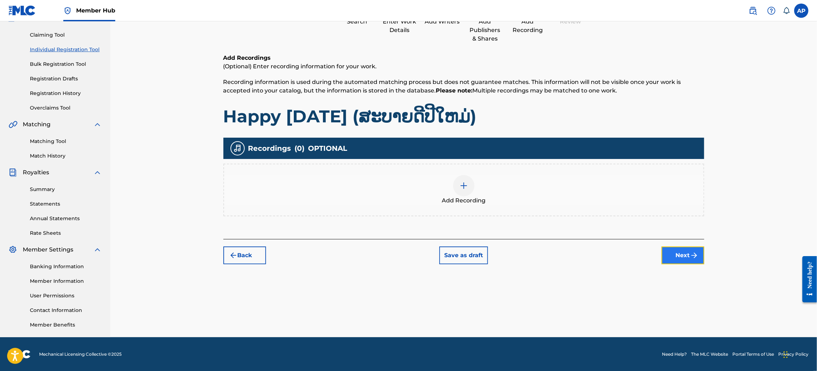
click at [686, 252] on button "Next" at bounding box center [683, 256] width 43 height 18
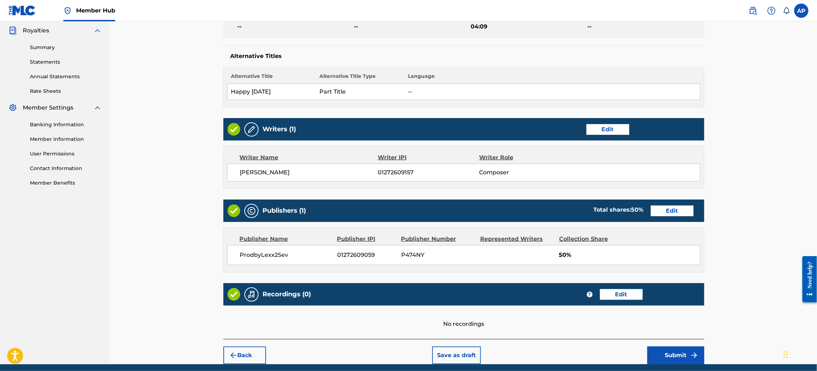
scroll to position [237, 0]
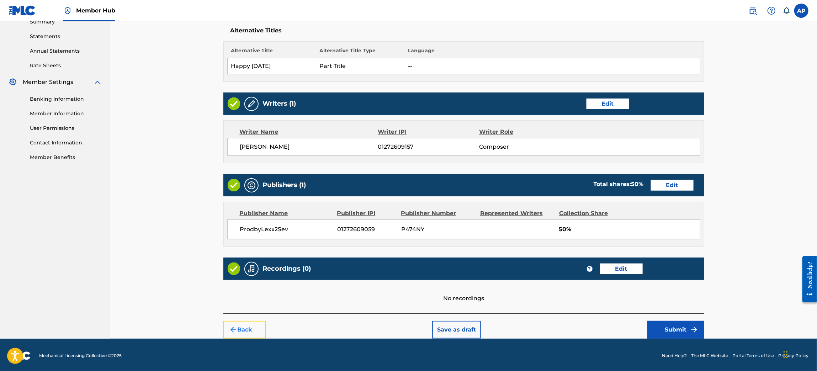
click at [247, 326] on button "Back" at bounding box center [244, 330] width 43 height 18
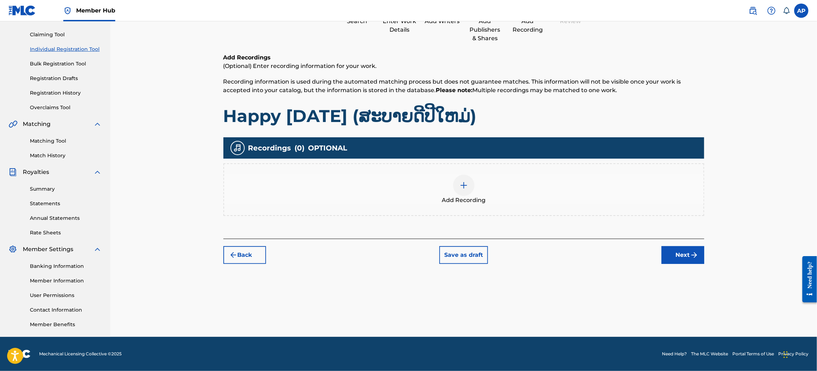
scroll to position [70, 0]
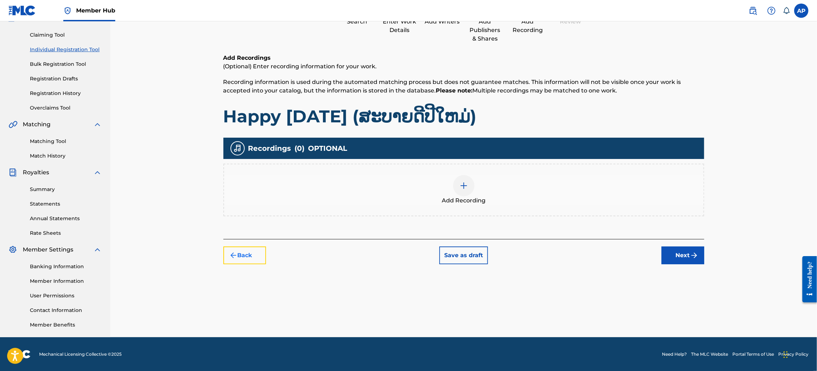
click at [245, 254] on button "Back" at bounding box center [244, 256] width 43 height 18
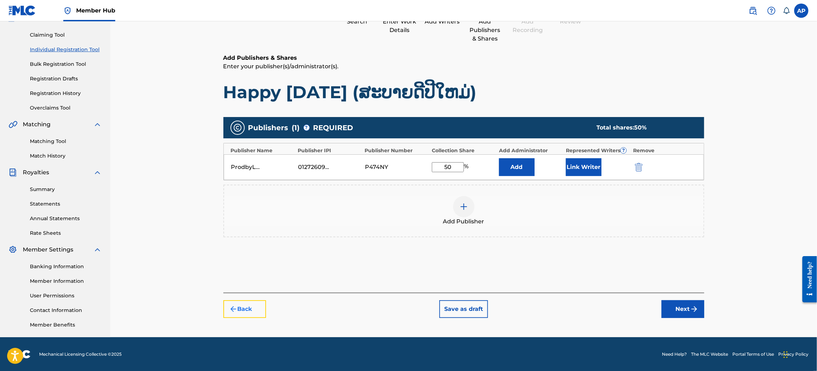
click at [255, 314] on button "Back" at bounding box center [244, 309] width 43 height 18
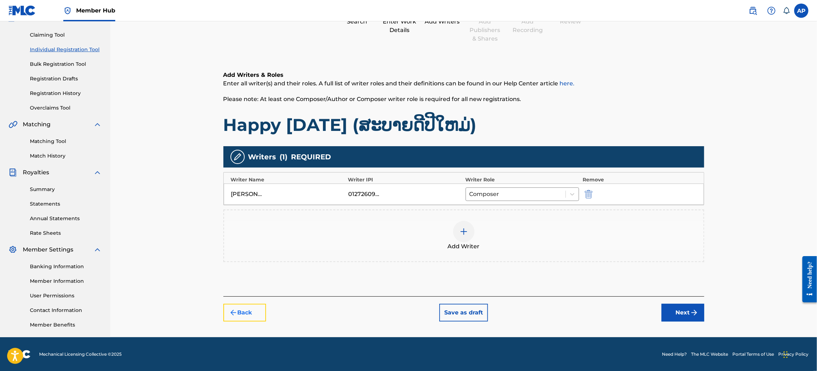
click at [259, 313] on button "Back" at bounding box center [244, 313] width 43 height 18
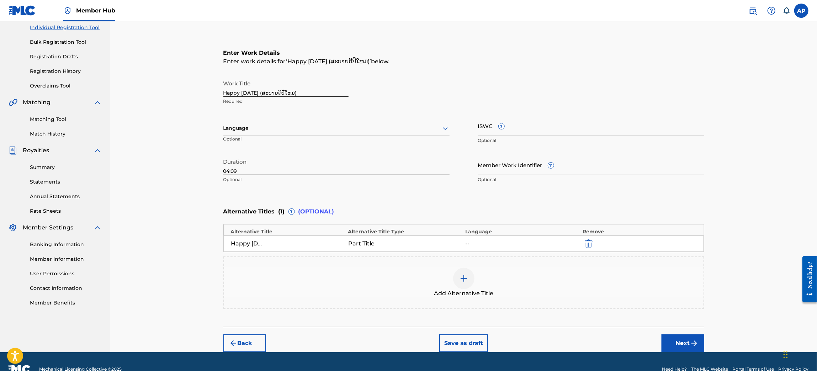
scroll to position [106, 0]
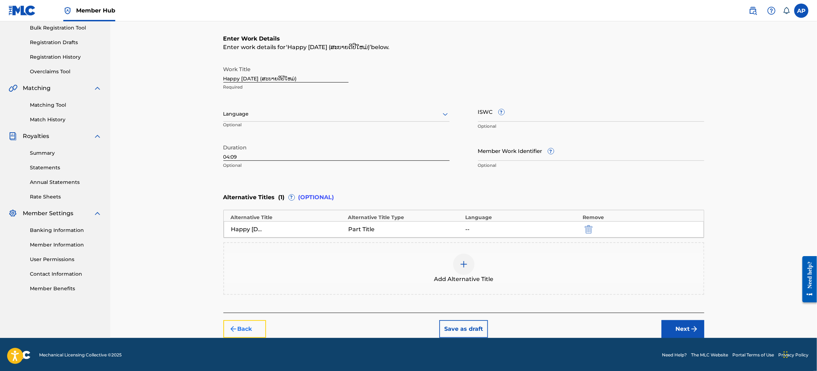
click at [250, 334] on button "Back" at bounding box center [244, 329] width 43 height 18
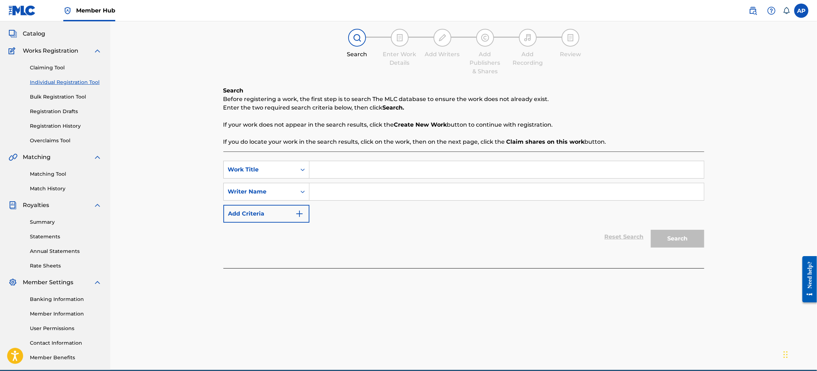
scroll to position [70, 0]
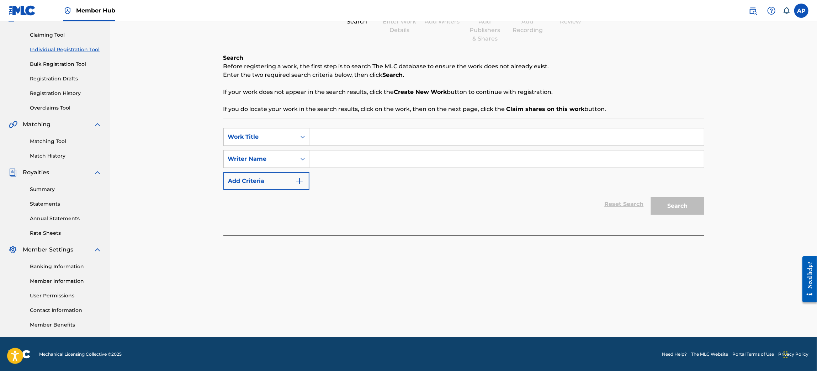
click at [345, 136] on input "Search Form" at bounding box center [506, 136] width 394 height 17
click at [294, 187] on button "Add Criteria" at bounding box center [266, 181] width 86 height 18
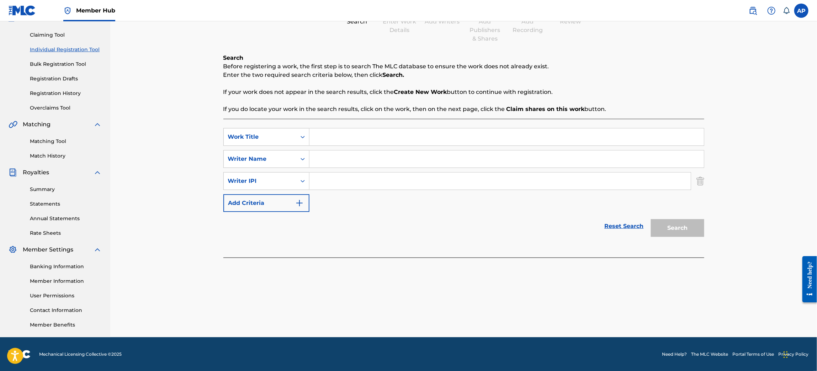
click at [343, 137] on input "Search Form" at bounding box center [506, 136] width 394 height 17
paste input "Happy [DATE] (ສະບາຍດີປີໃຫມ່)"
type input "Happy [DATE] (ສະບາຍດີປີໃຫມ່)"
click at [369, 157] on input "Search Form" at bounding box center [506, 158] width 394 height 17
type input "prodbylexx2sev"
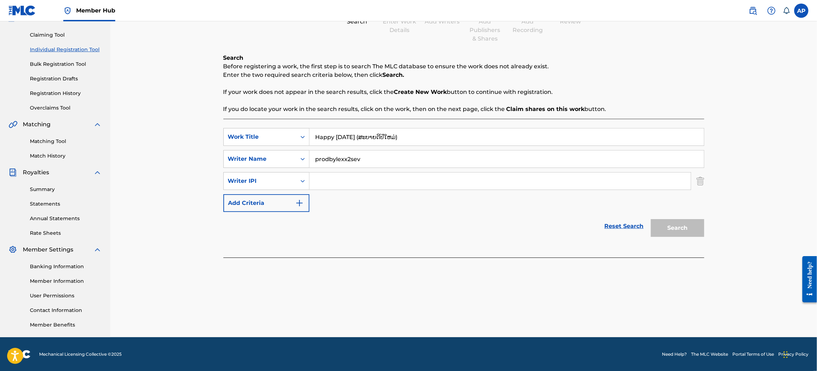
click at [420, 230] on div "Reset Search Search" at bounding box center [463, 226] width 481 height 28
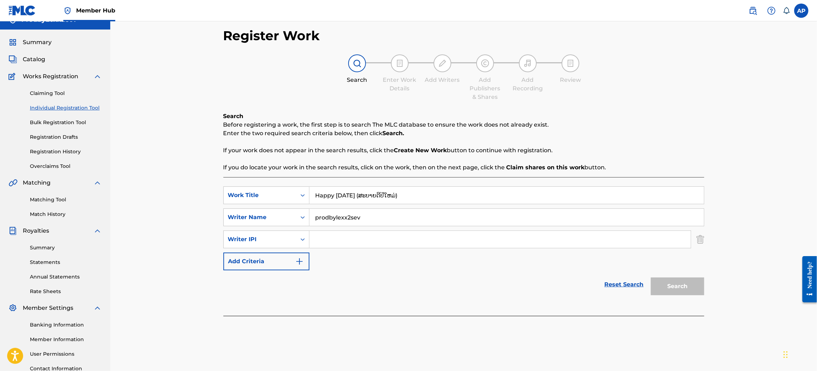
scroll to position [0, 0]
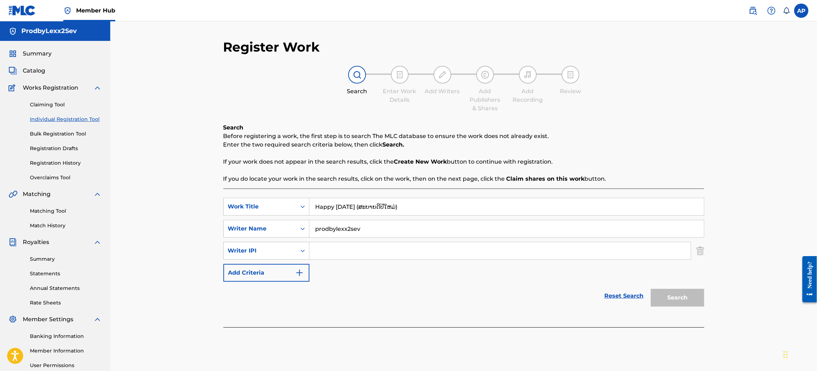
click at [361, 75] on div at bounding box center [357, 75] width 18 height 18
